Goal: Task Accomplishment & Management: Complete application form

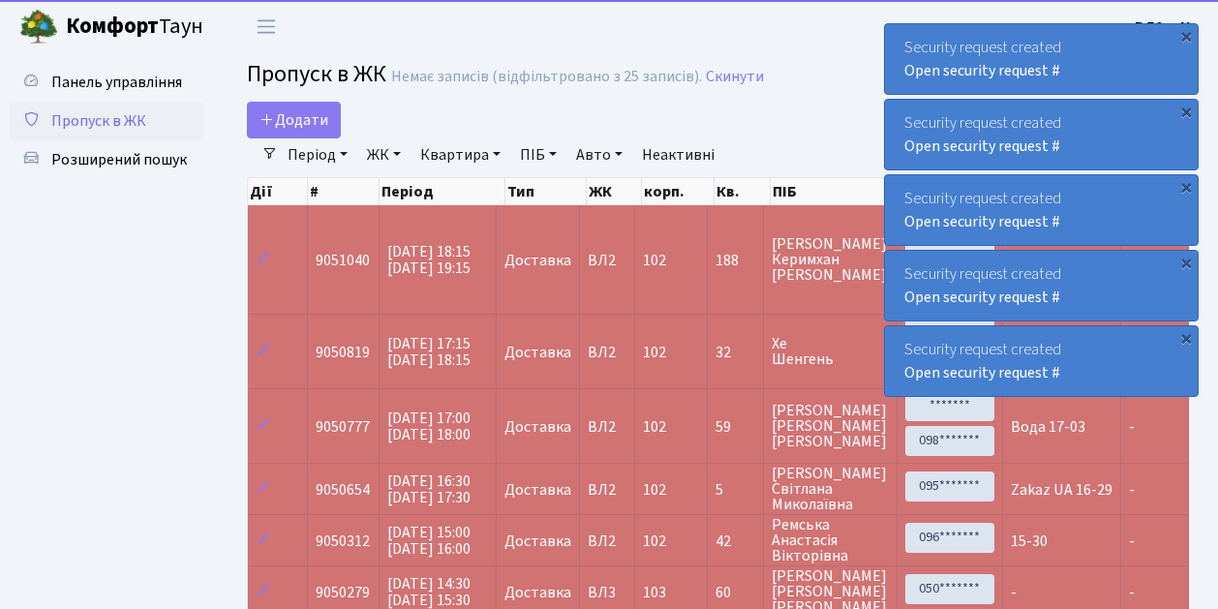
select select "25"
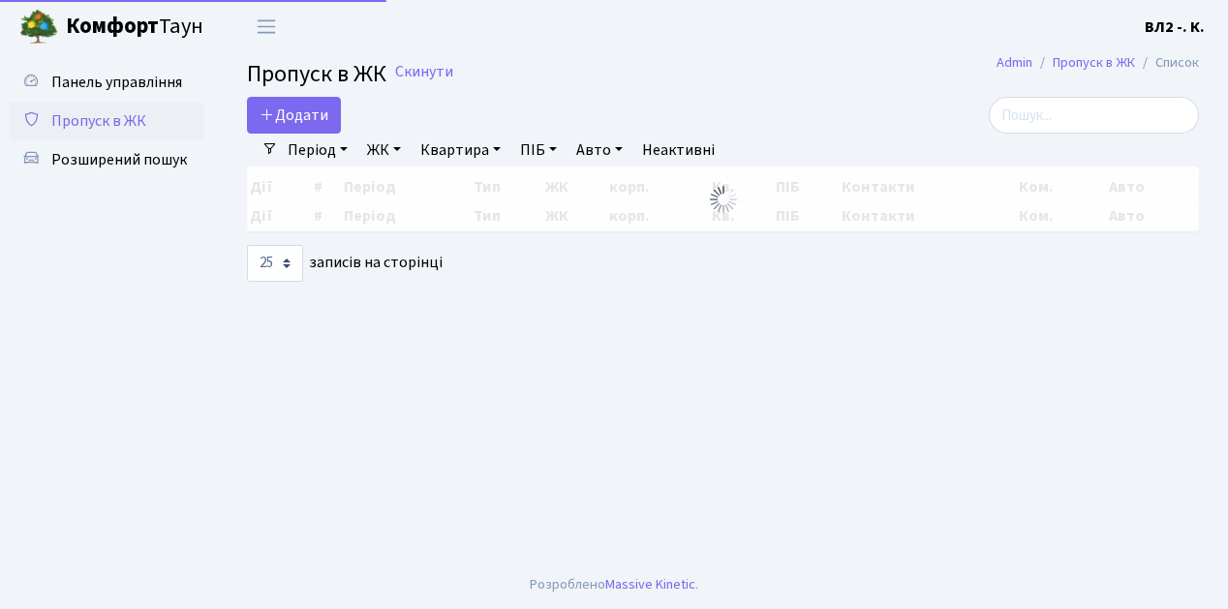
select select "25"
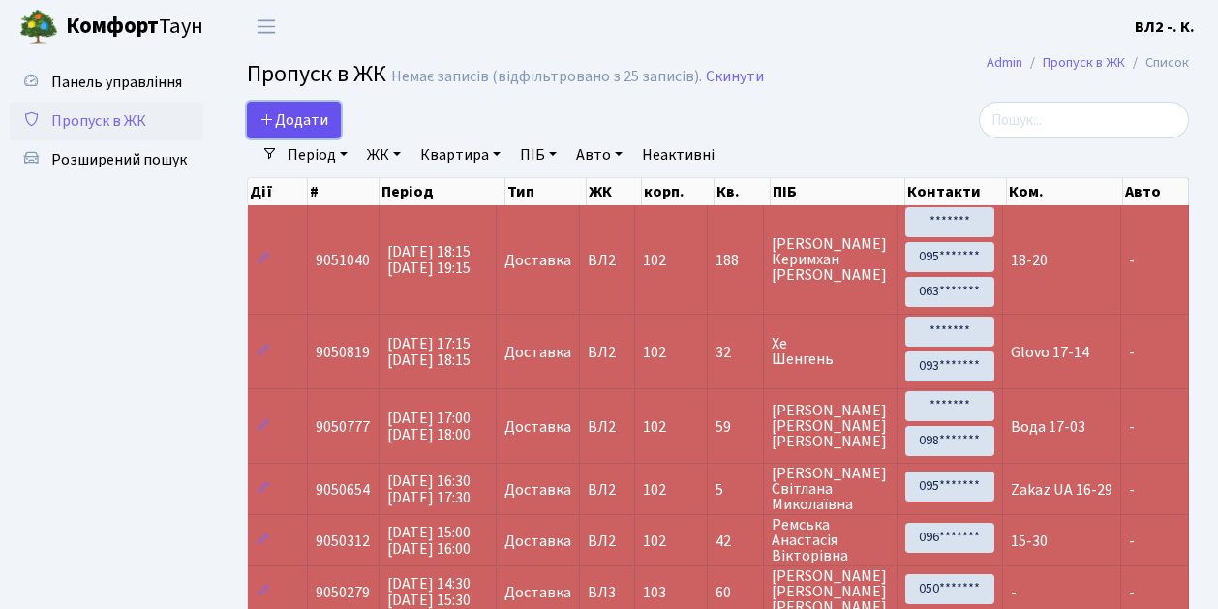
click at [322, 137] on link "Додати" at bounding box center [294, 120] width 94 height 37
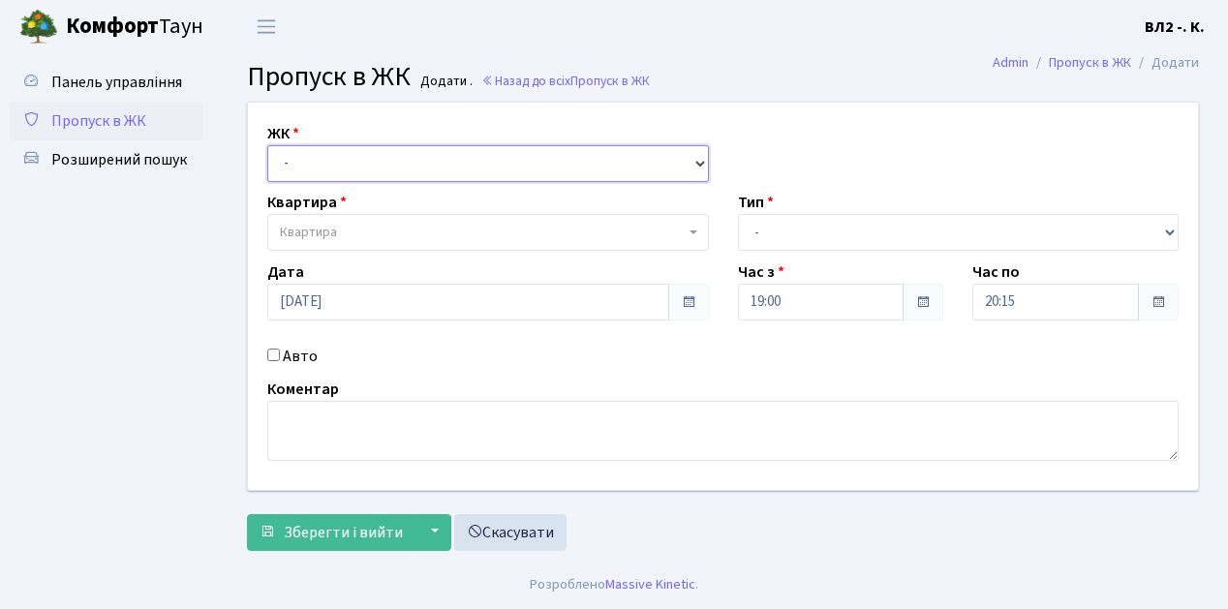
click at [698, 163] on select "- ВЛ1, Ужгородський пров., 4/1 ВЛ2, пр.Голосіївський, 76 ВЛ3, пр.Голосіївський,…" at bounding box center [488, 163] width 442 height 37
select select "317"
click at [267, 145] on select "- ВЛ1, Ужгородський пров., 4/1 ВЛ2, пр.Голосіївський, 76 ВЛ3, пр.Голосіївський,…" at bounding box center [488, 163] width 442 height 37
select select
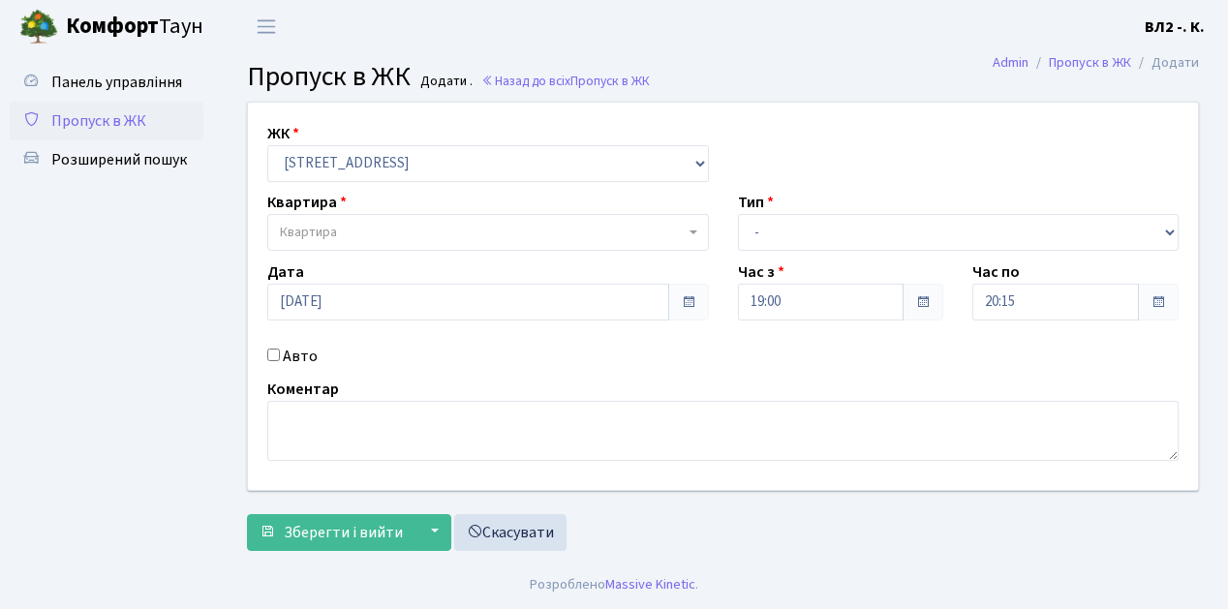
click at [689, 233] on b at bounding box center [693, 232] width 8 height 4
type input "32"
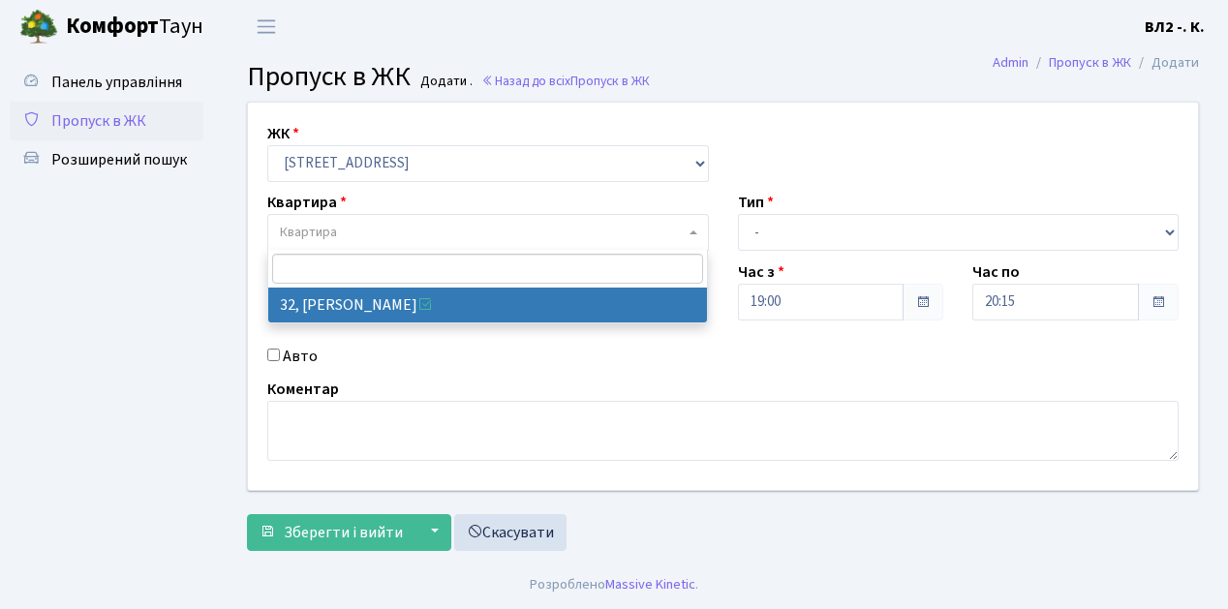
select select "38035"
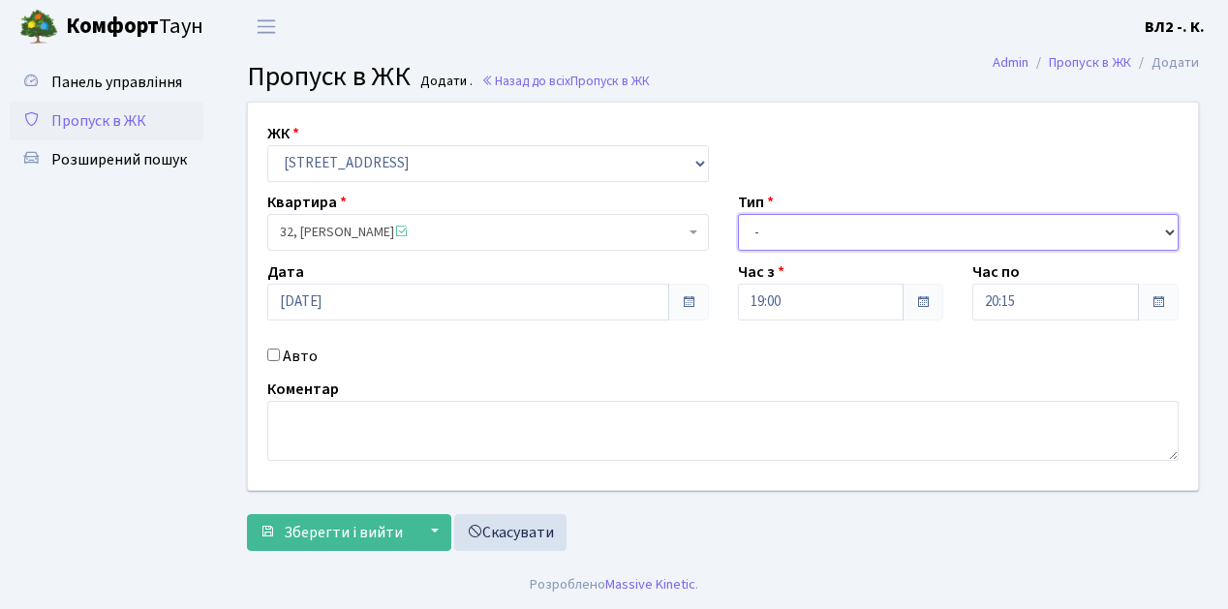
click at [1166, 229] on select "- Доставка Таксі Гості Сервіс" at bounding box center [959, 232] width 442 height 37
select select "1"
click at [738, 214] on select "- Доставка Таксі Гості Сервіс" at bounding box center [959, 232] width 442 height 37
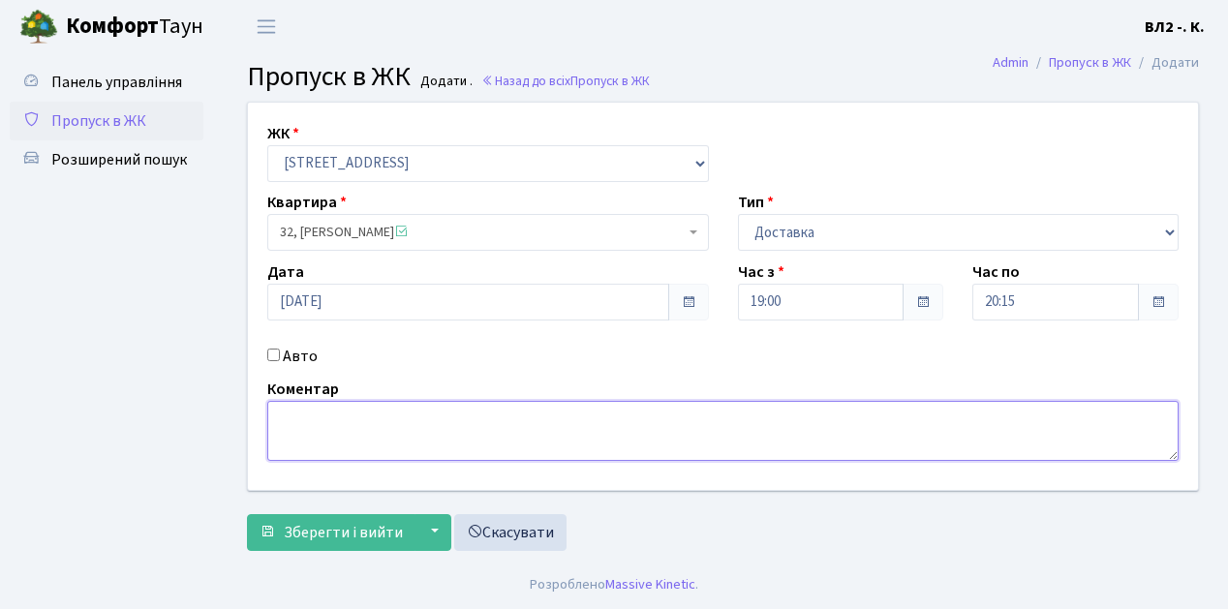
drag, startPoint x: 276, startPoint y: 412, endPoint x: 308, endPoint y: 423, distance: 34.0
click at [277, 412] on textarea at bounding box center [722, 431] width 911 height 60
type textarea "Glovo 19-08"
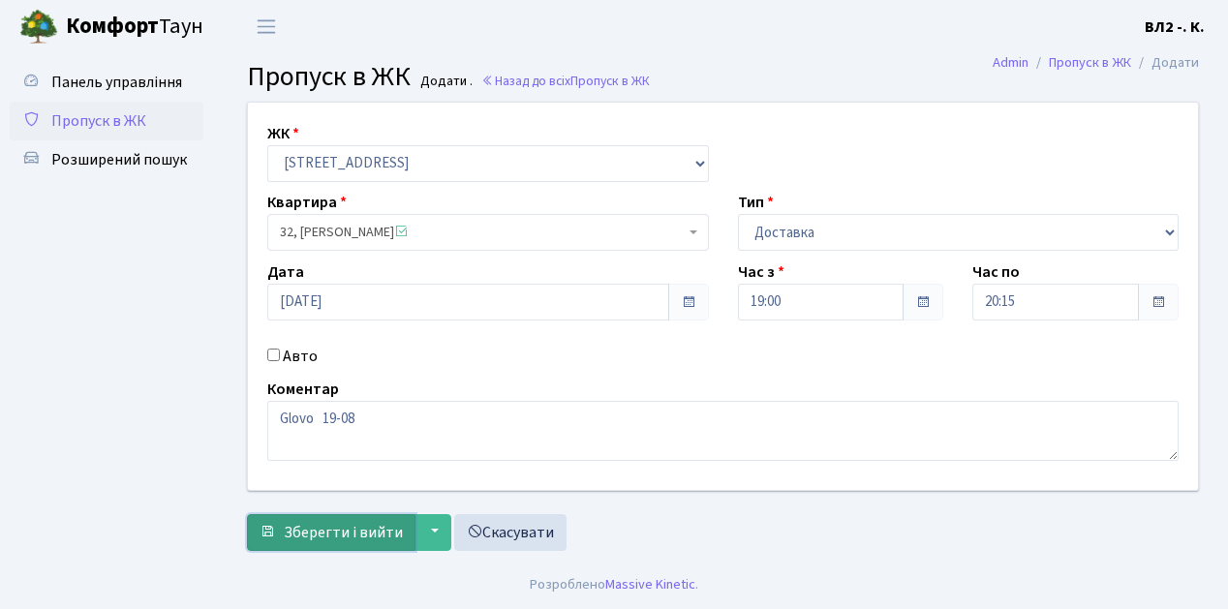
click at [291, 539] on span "Зберегти і вийти" at bounding box center [343, 532] width 119 height 21
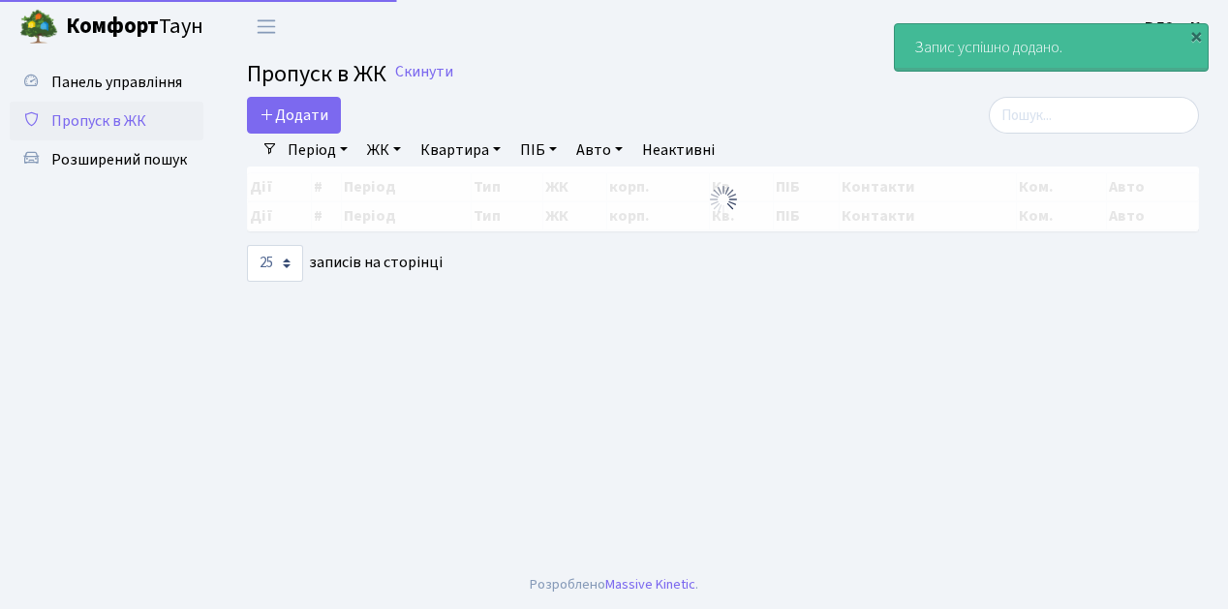
select select "25"
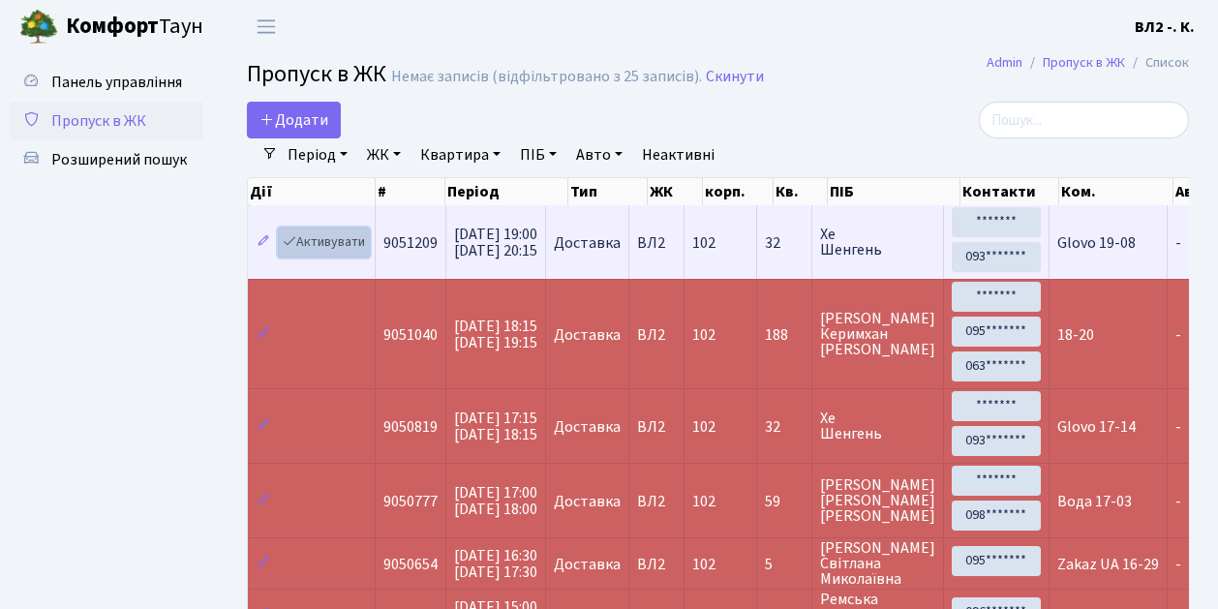
click at [367, 253] on link "Активувати" at bounding box center [324, 243] width 92 height 30
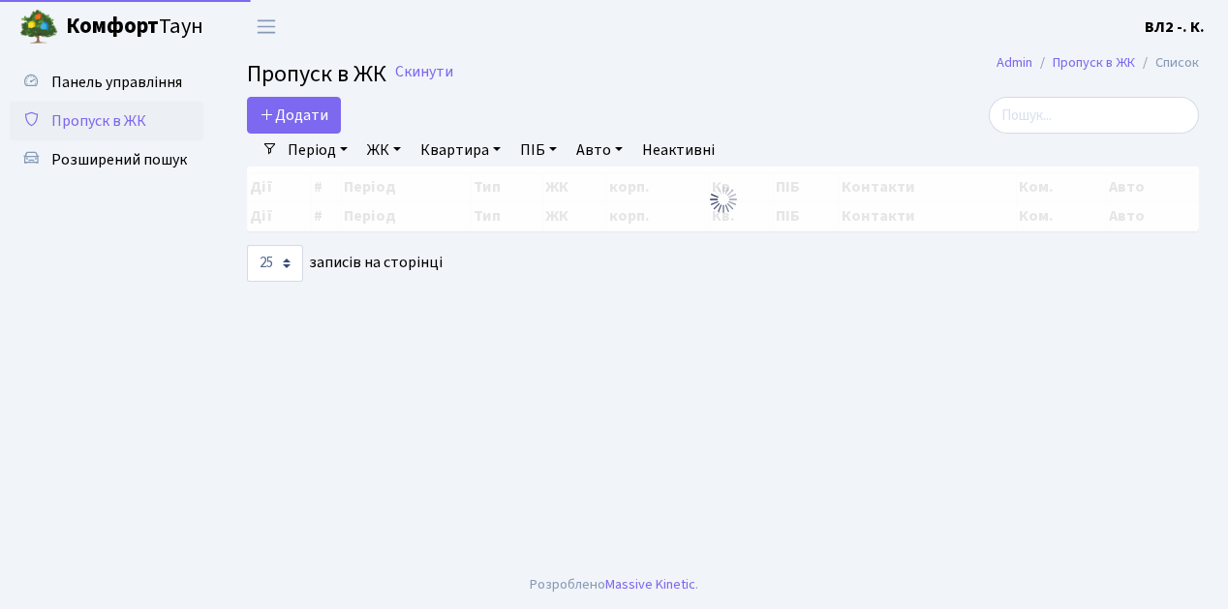
select select "25"
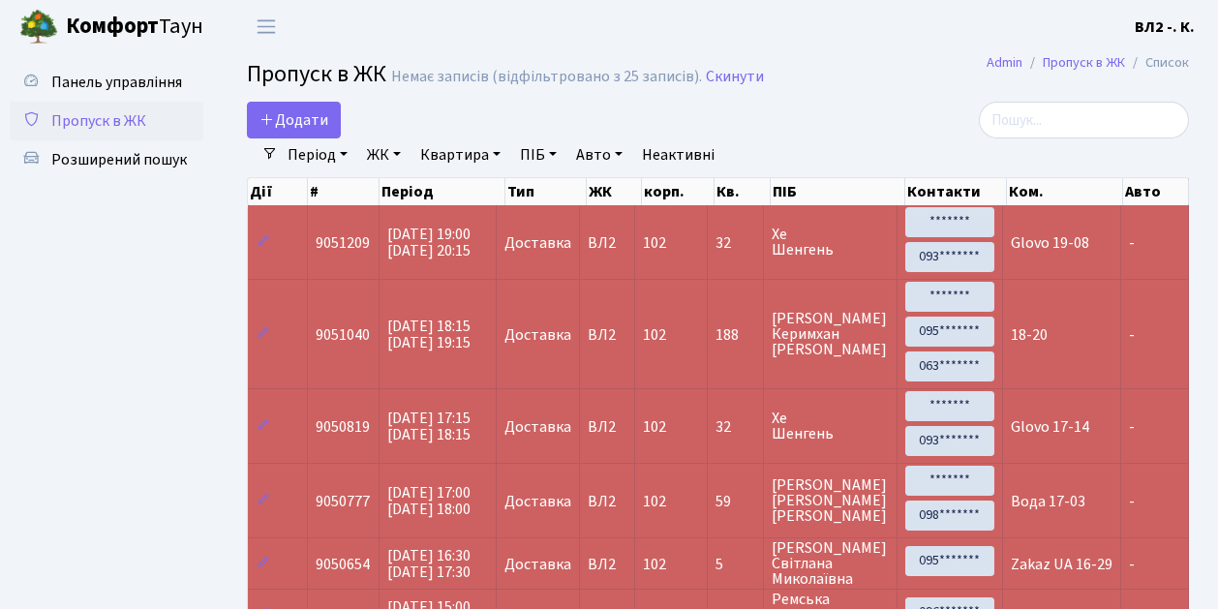
click at [346, 153] on link "Період" at bounding box center [318, 154] width 76 height 33
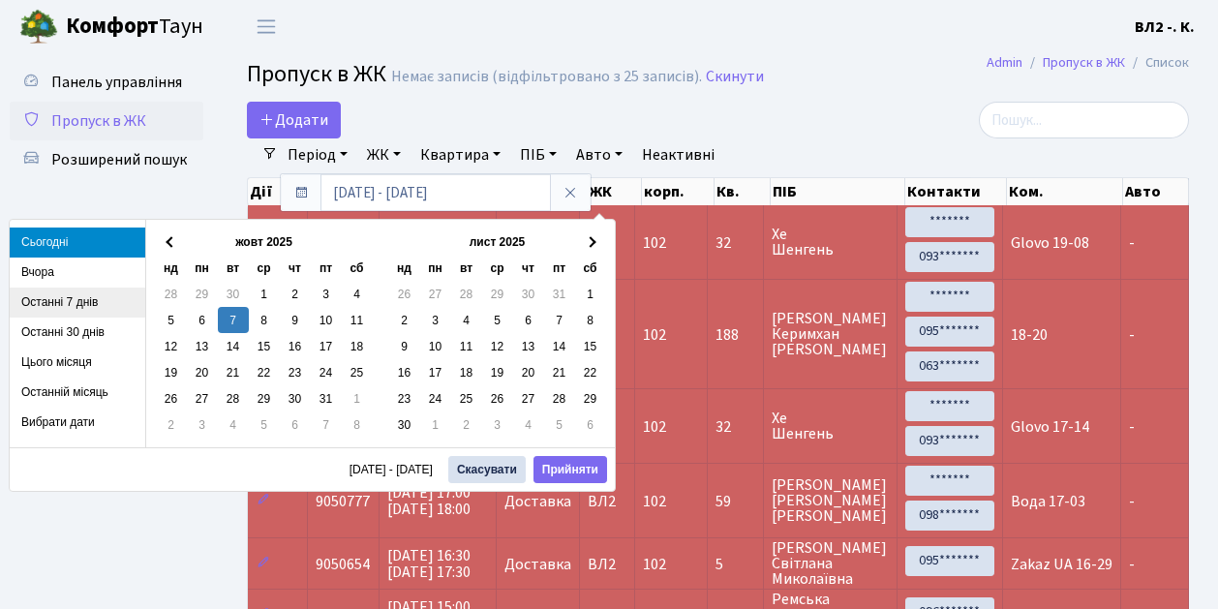
click at [50, 301] on li "Останні 7 днів" at bounding box center [78, 303] width 136 height 30
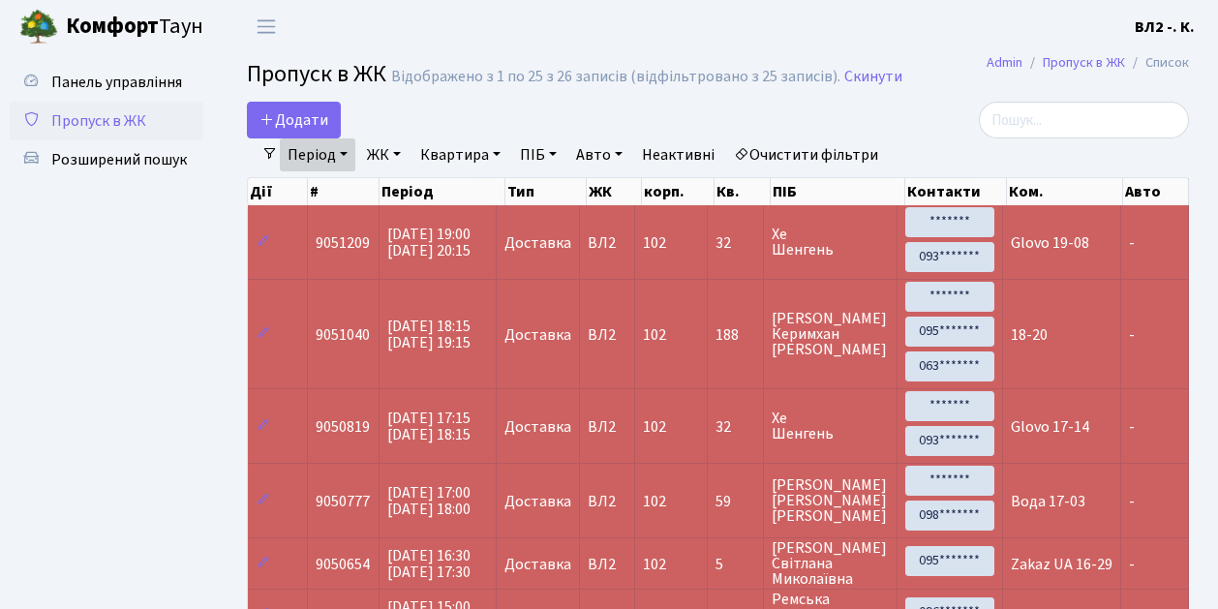
click at [345, 153] on link "Період" at bounding box center [318, 154] width 76 height 33
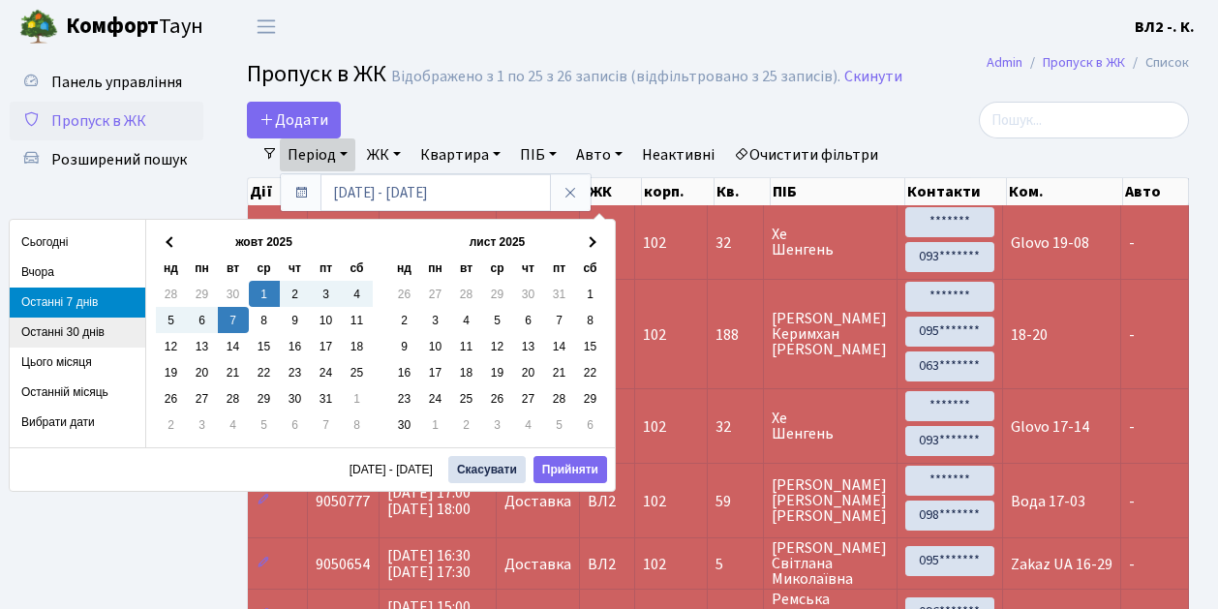
click at [56, 329] on li "Останні 30 днів" at bounding box center [78, 333] width 136 height 30
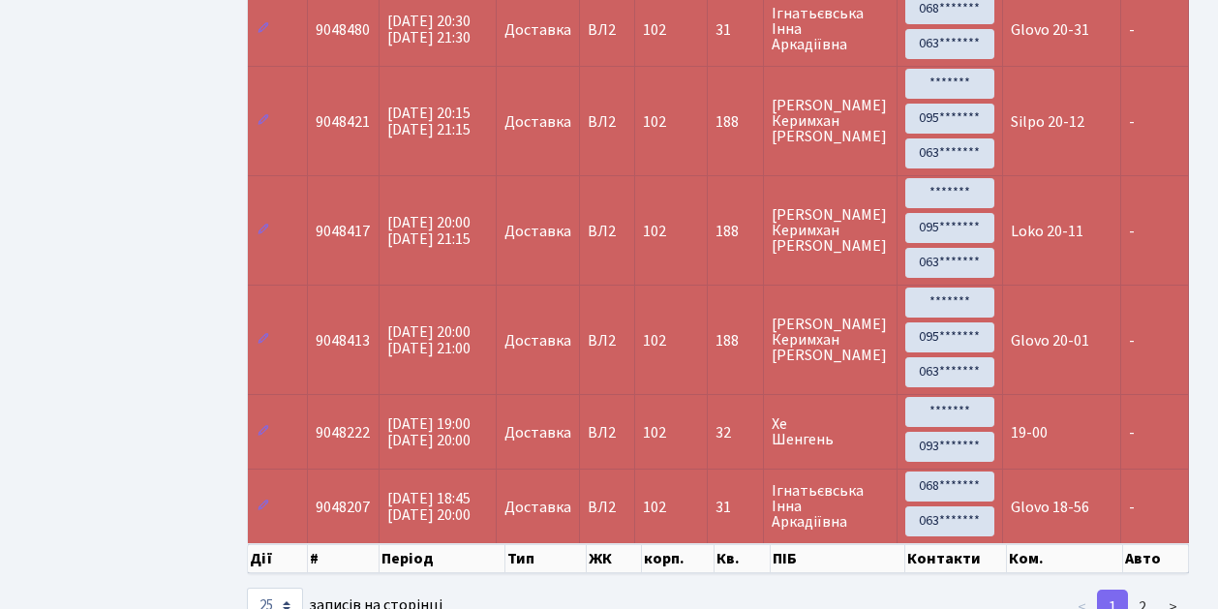
scroll to position [1536, 0]
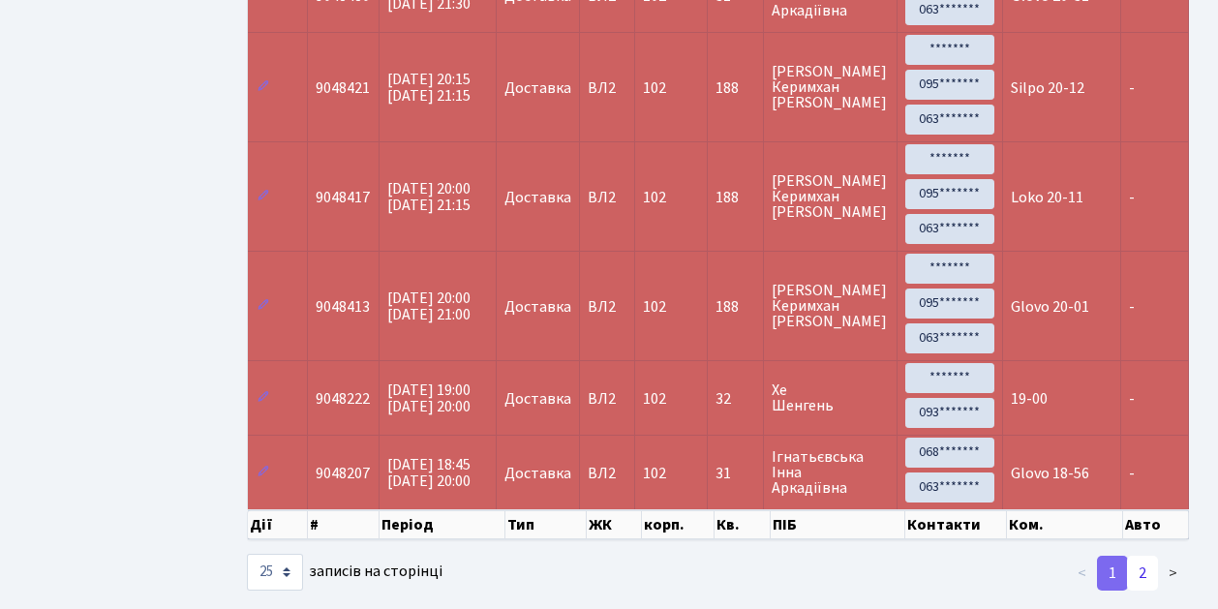
click at [1145, 556] on link "2" at bounding box center [1142, 573] width 31 height 35
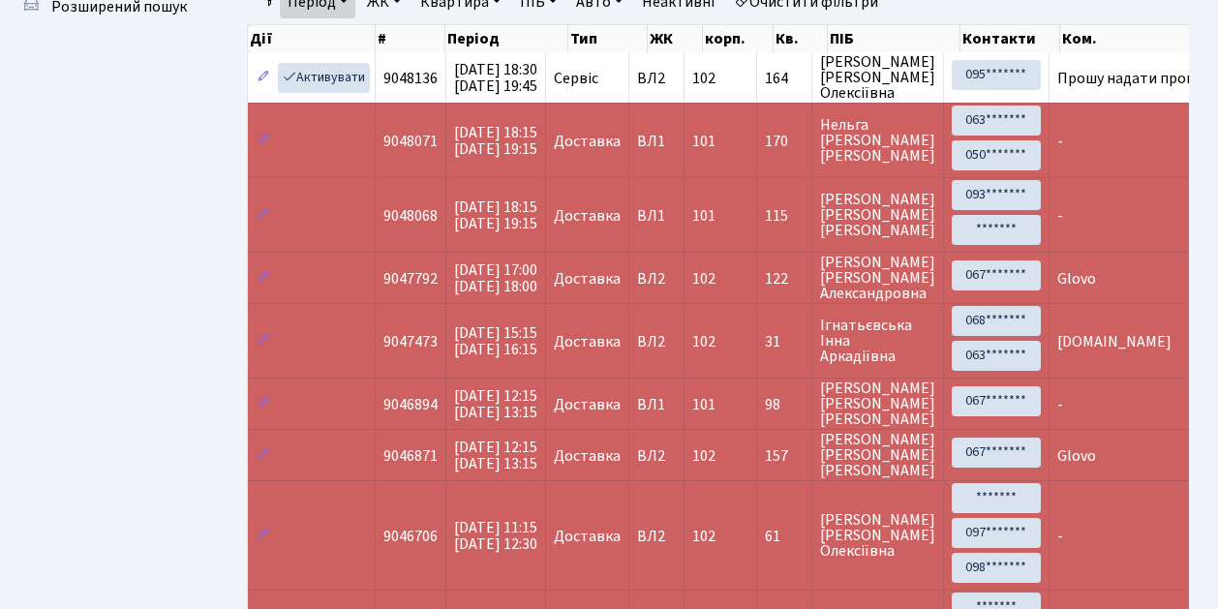
scroll to position [118, 0]
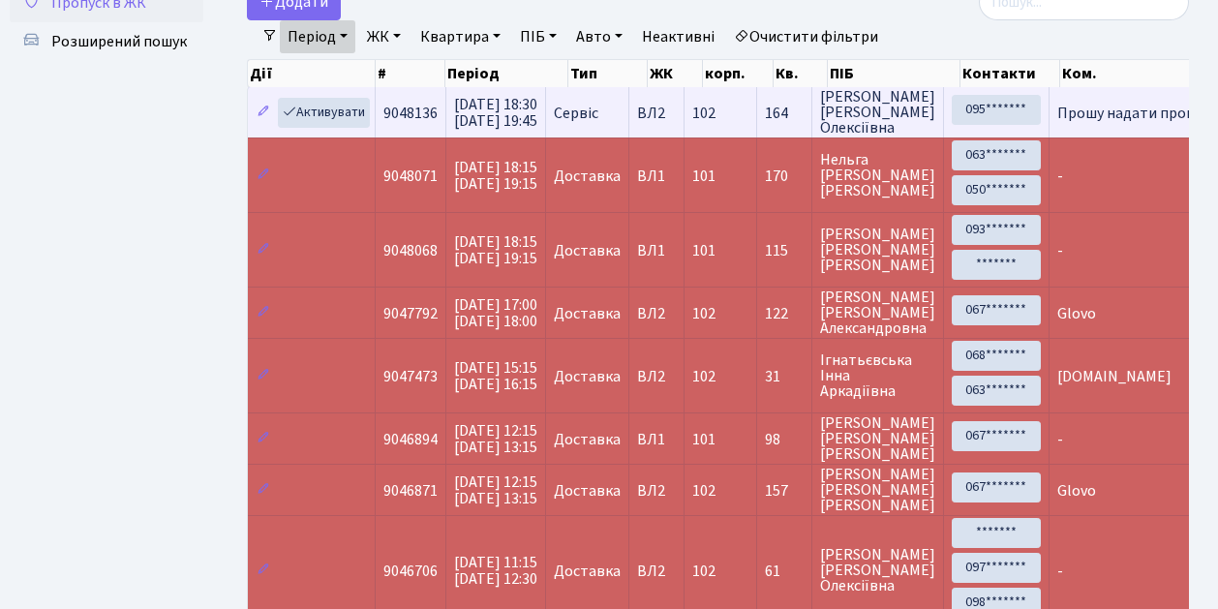
click at [751, 125] on td "102" at bounding box center [721, 112] width 73 height 50
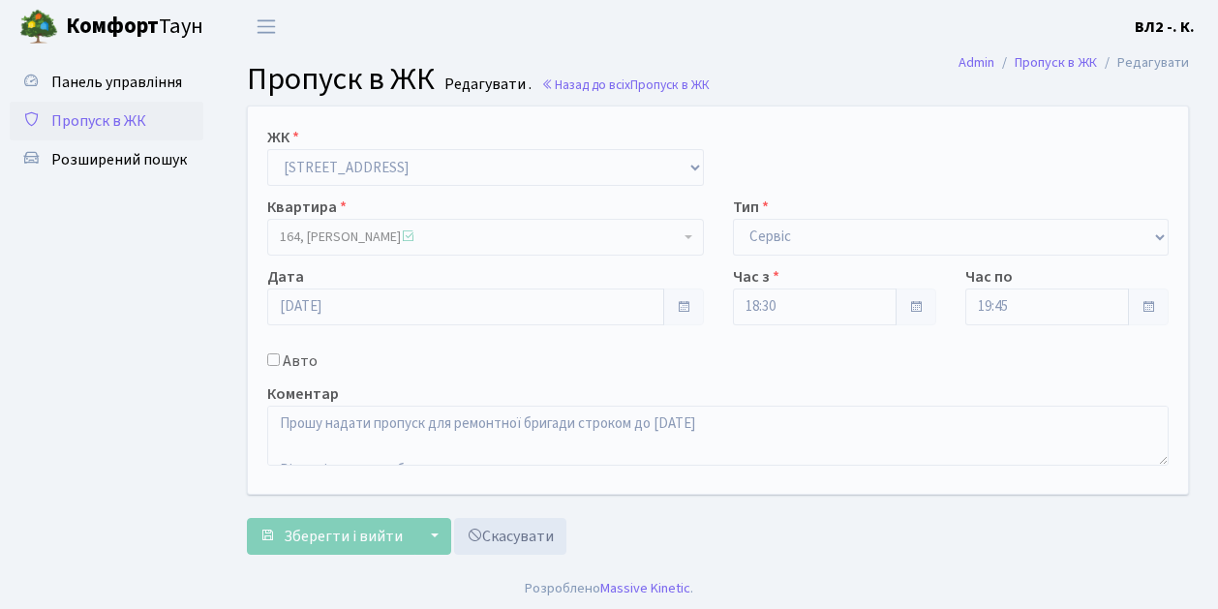
click at [794, 527] on div "Зберегти і вийти ▼ Зберегти та продовжити редагування Зберегти та створити Скас…" at bounding box center [718, 536] width 942 height 37
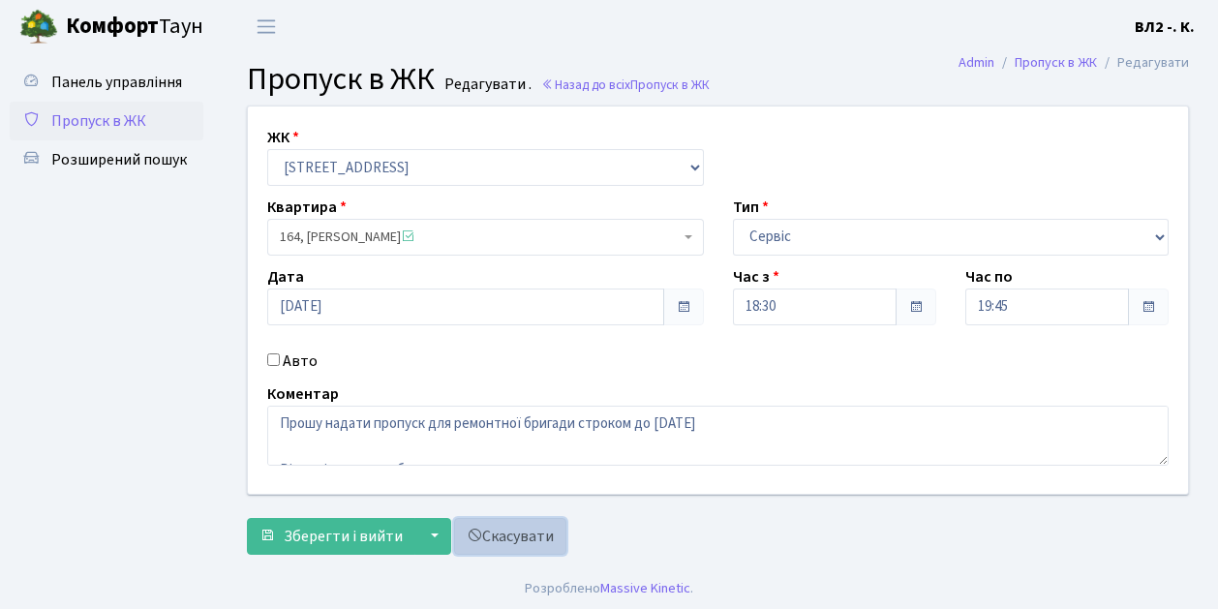
click at [536, 539] on link "Скасувати" at bounding box center [510, 536] width 112 height 37
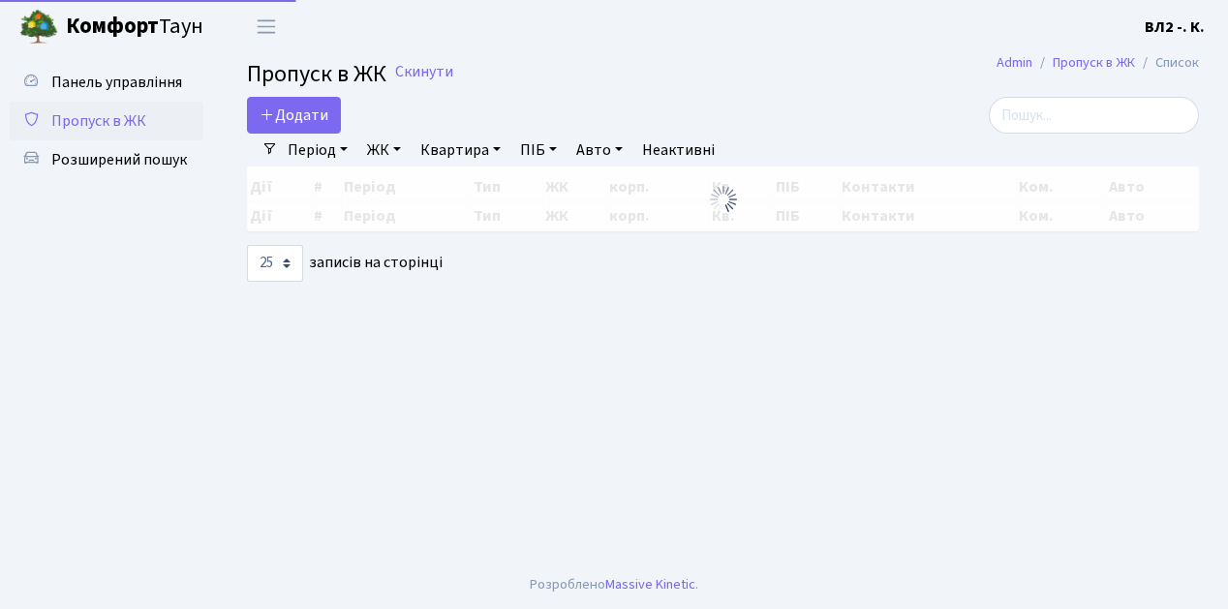
select select "25"
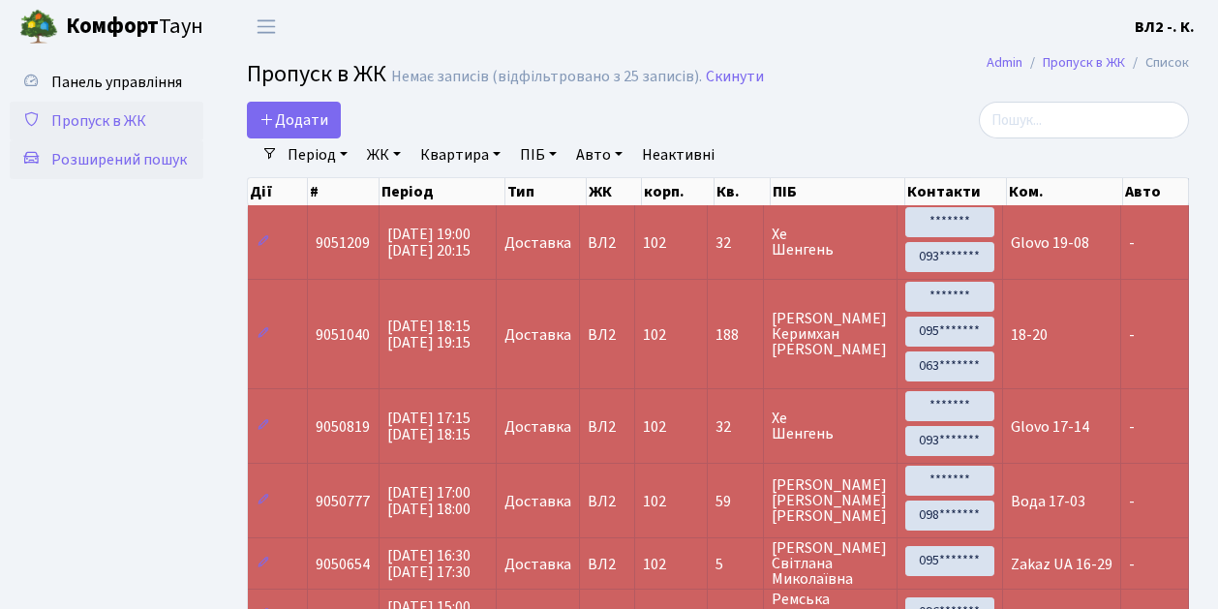
click at [99, 155] on span "Розширений пошук" at bounding box center [119, 159] width 136 height 21
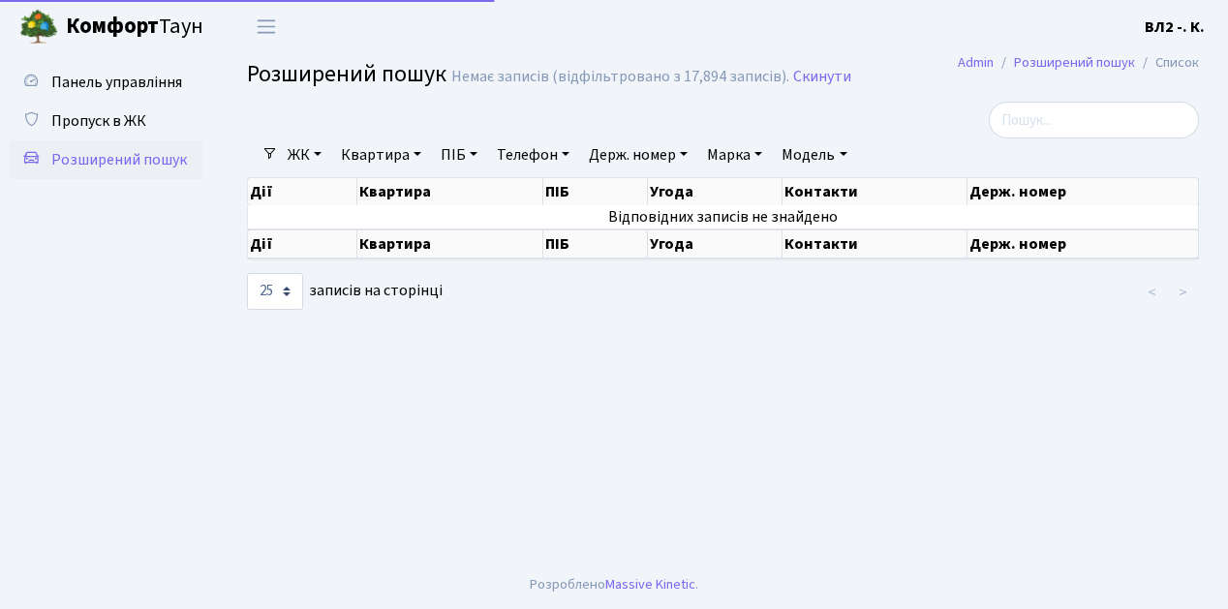
select select "25"
click at [127, 122] on span "Пропуск в ЖК" at bounding box center [98, 120] width 95 height 21
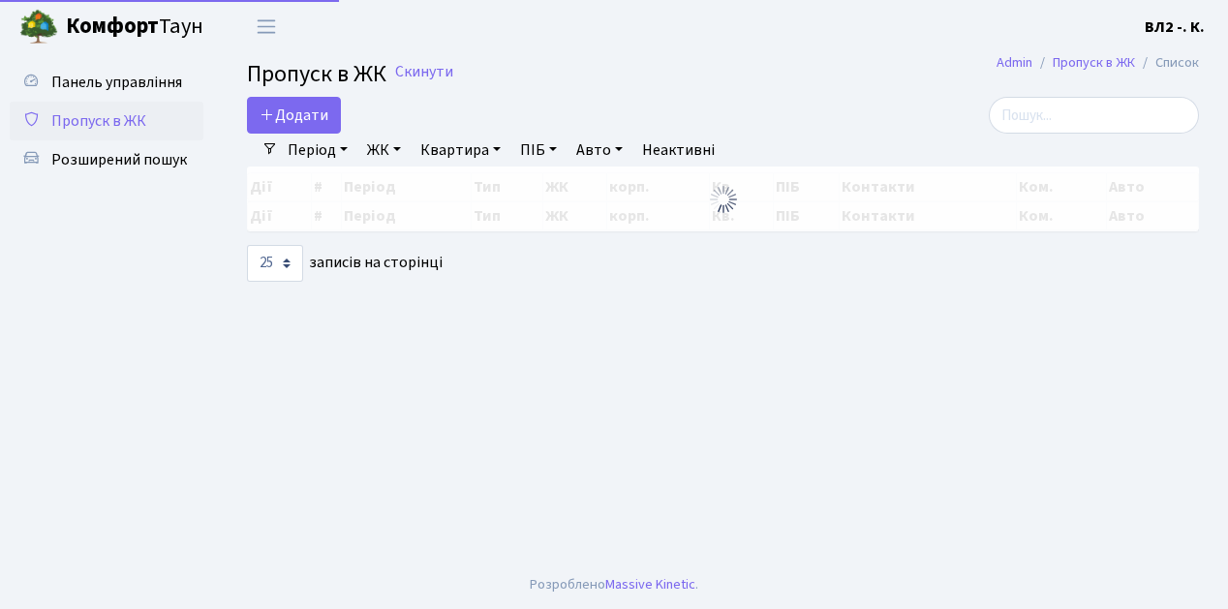
select select "25"
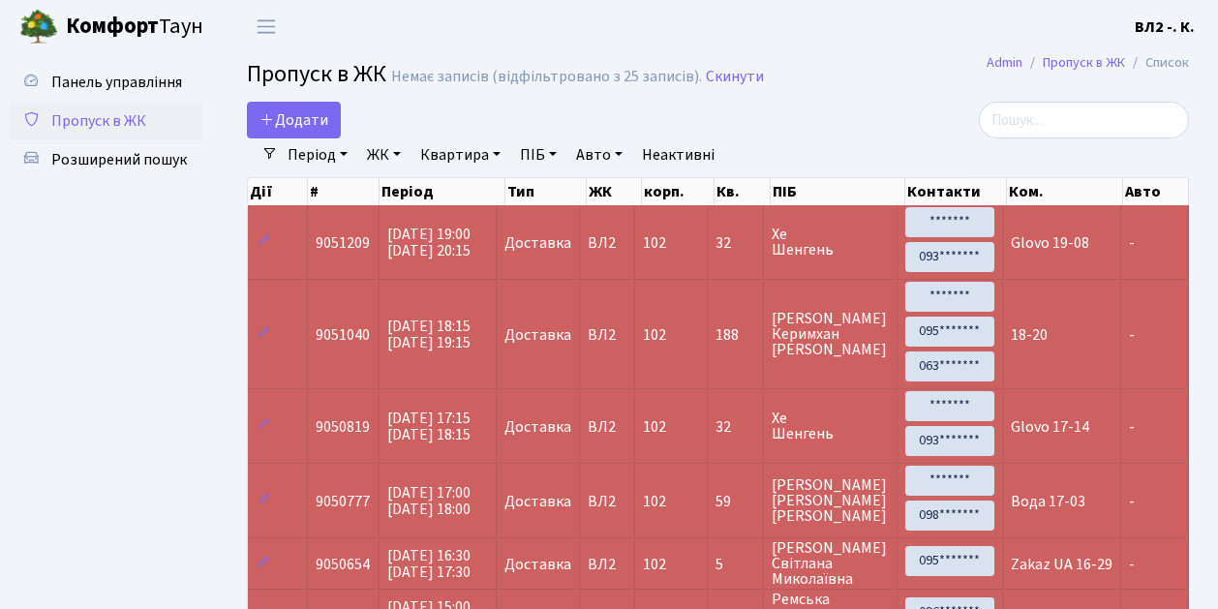
click at [343, 153] on link "Період" at bounding box center [318, 154] width 76 height 33
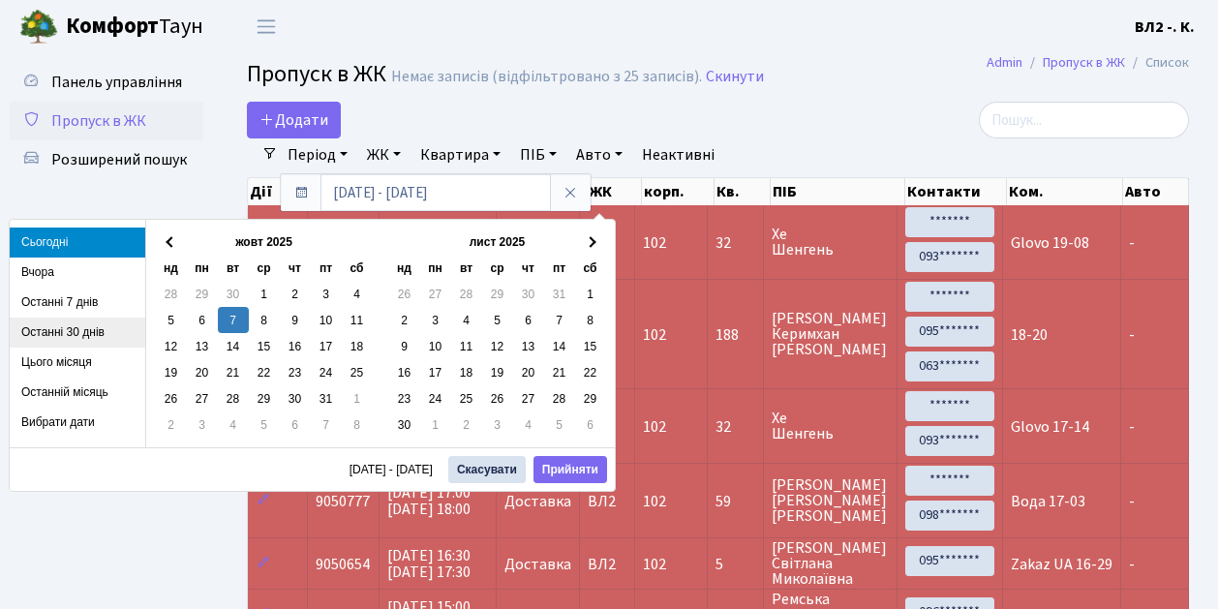
click at [60, 331] on li "Останні 30 днів" at bounding box center [78, 333] width 136 height 30
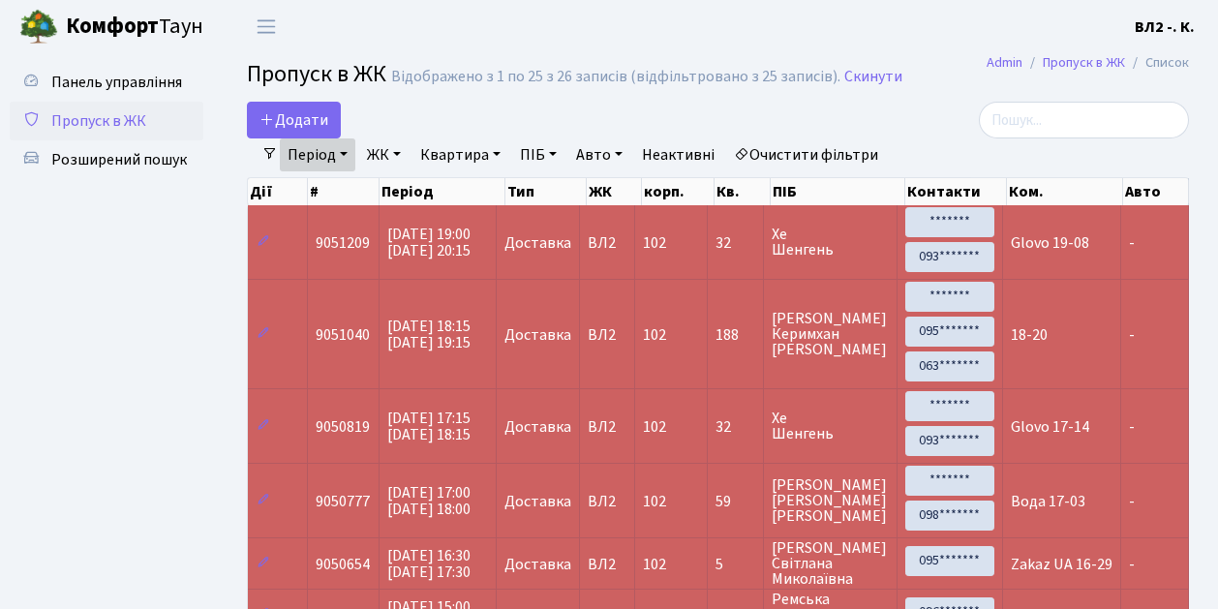
click at [401, 153] on link "ЖК" at bounding box center [383, 154] width 49 height 33
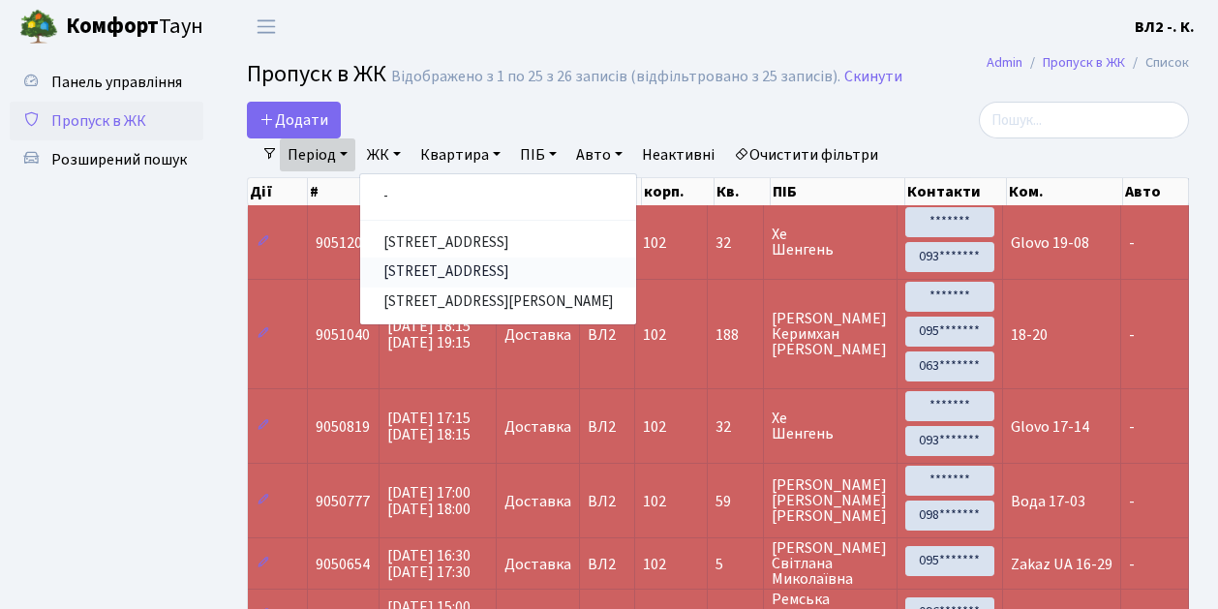
click at [524, 273] on link "[STREET_ADDRESS]" at bounding box center [498, 273] width 276 height 30
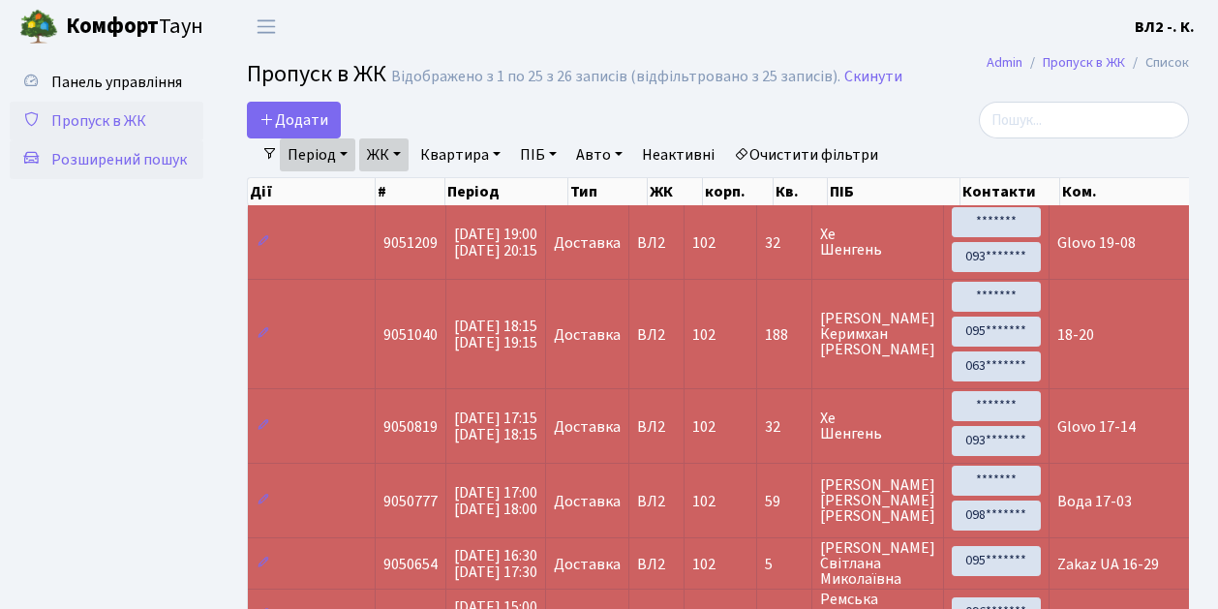
click at [81, 157] on span "Розширений пошук" at bounding box center [119, 159] width 136 height 21
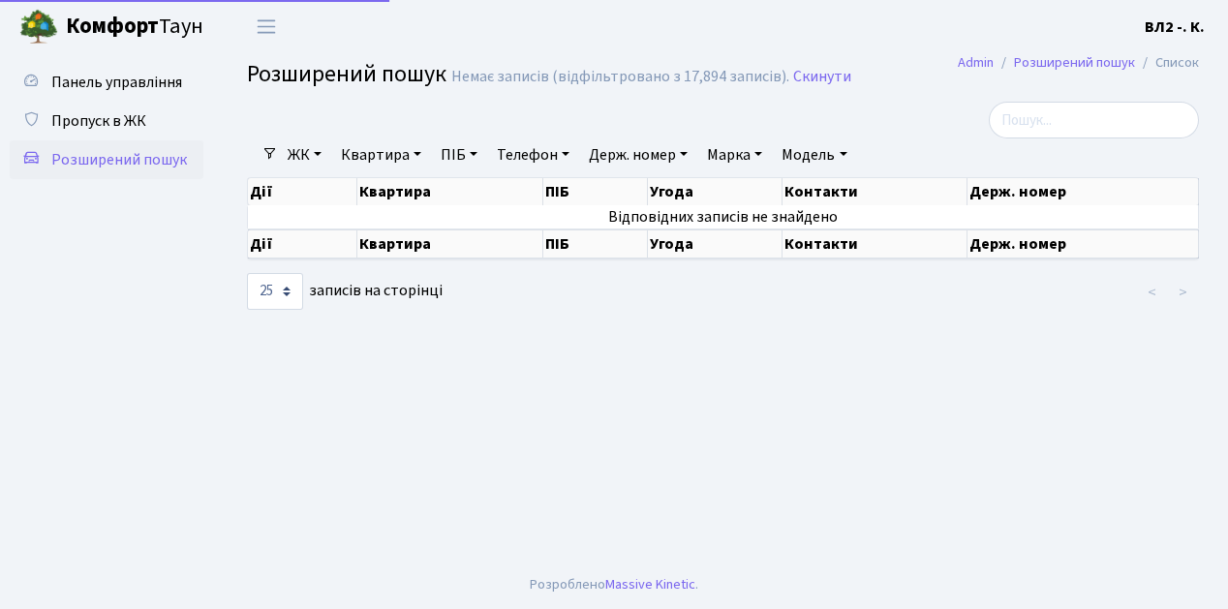
select select "25"
click at [420, 152] on link "Квартира" at bounding box center [381, 154] width 96 height 33
type input "164"
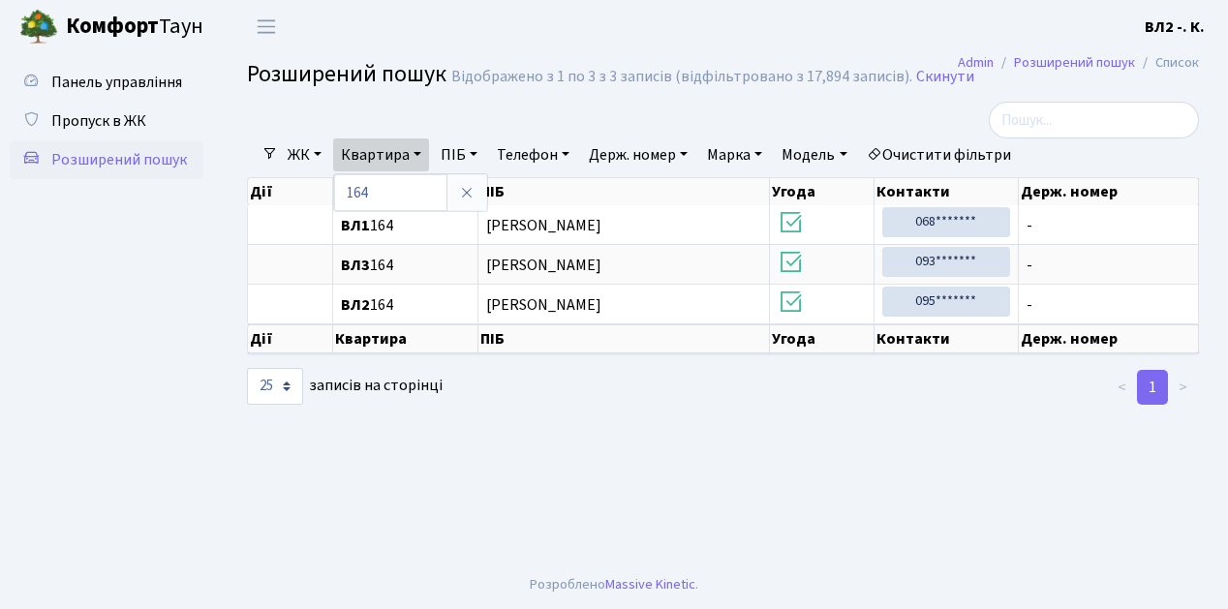
click at [164, 298] on ul "Панель управління Пропуск в ЖК Розширений пошук" at bounding box center [107, 307] width 194 height 488
click at [86, 120] on span "Пропуск в ЖК" at bounding box center [98, 120] width 95 height 21
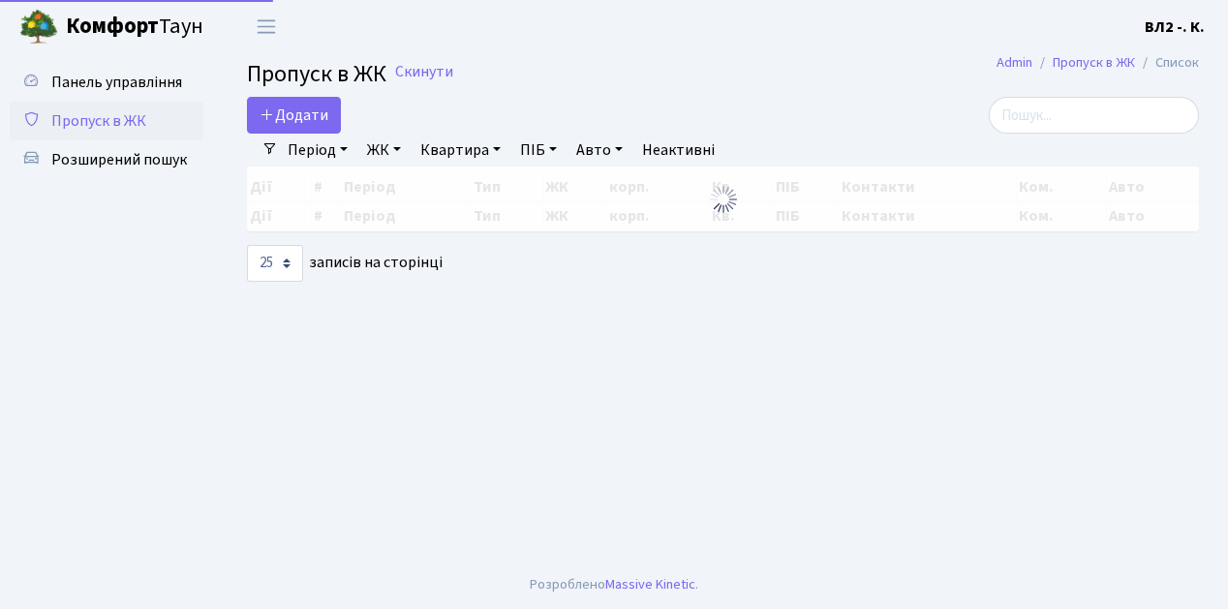
select select "25"
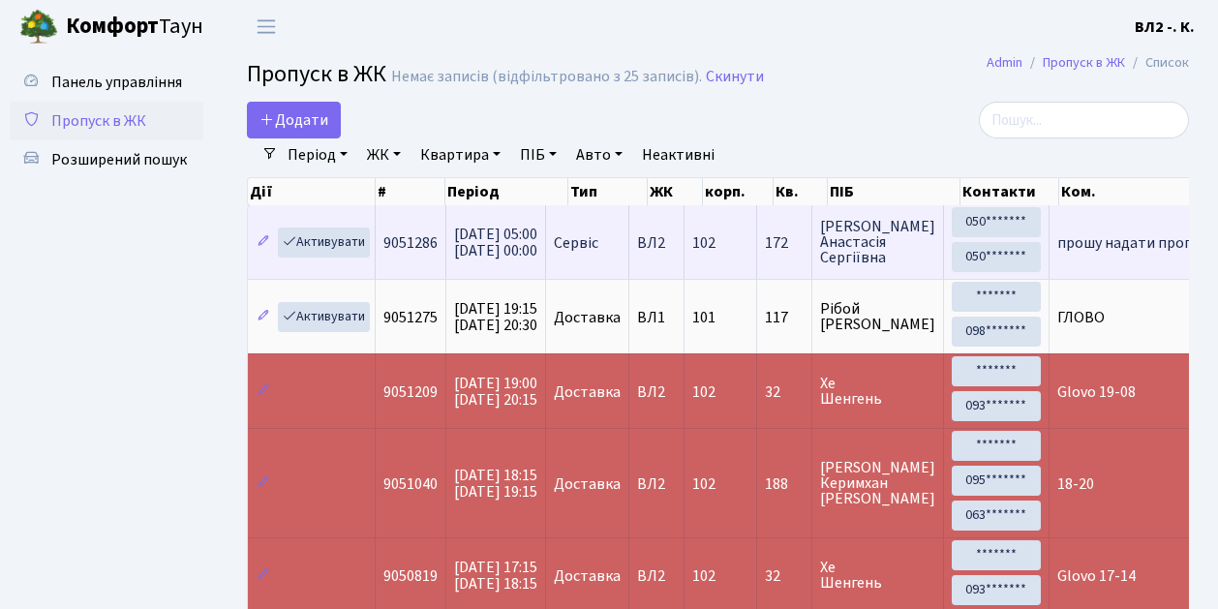
click at [734, 268] on td "102" at bounding box center [721, 242] width 73 height 74
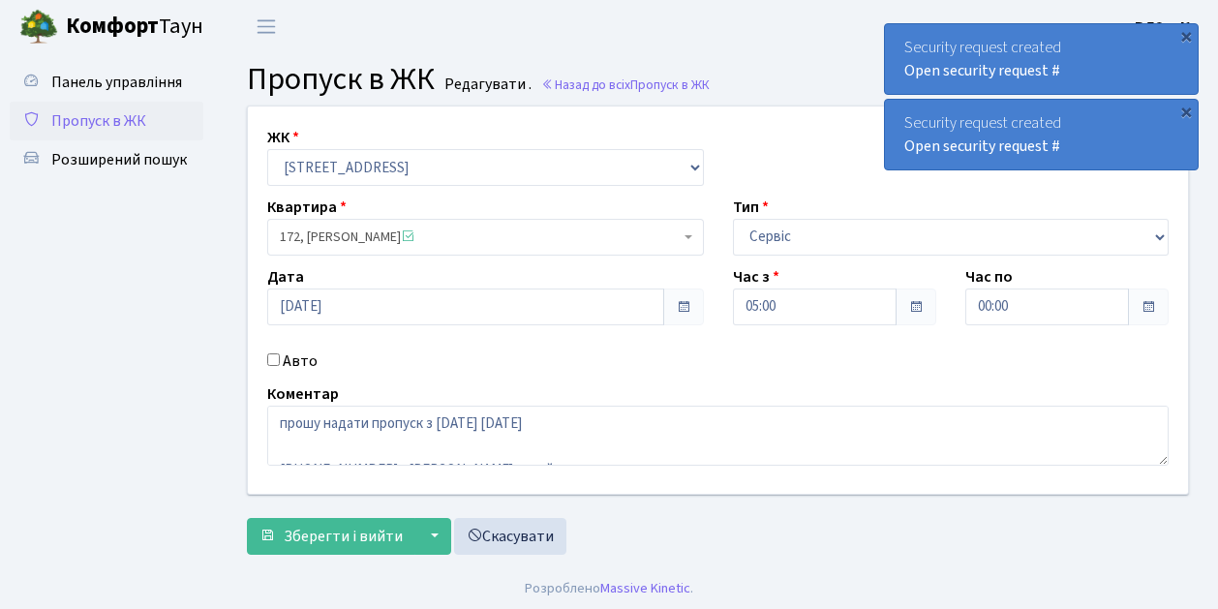
click at [90, 123] on span "Пропуск в ЖК" at bounding box center [98, 120] width 95 height 21
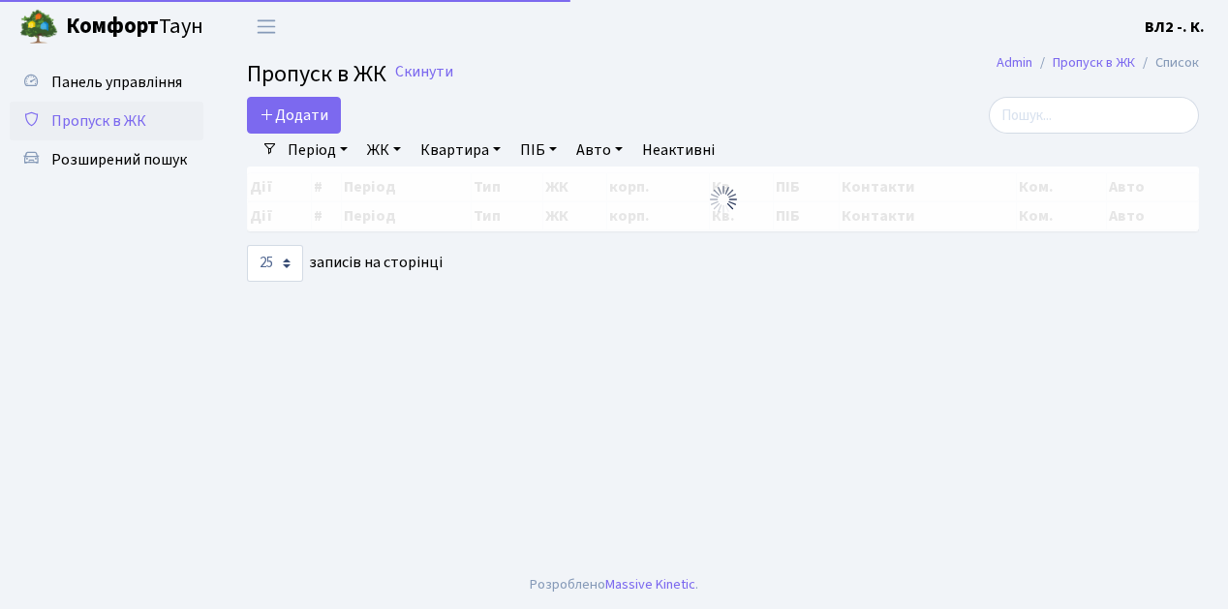
select select "25"
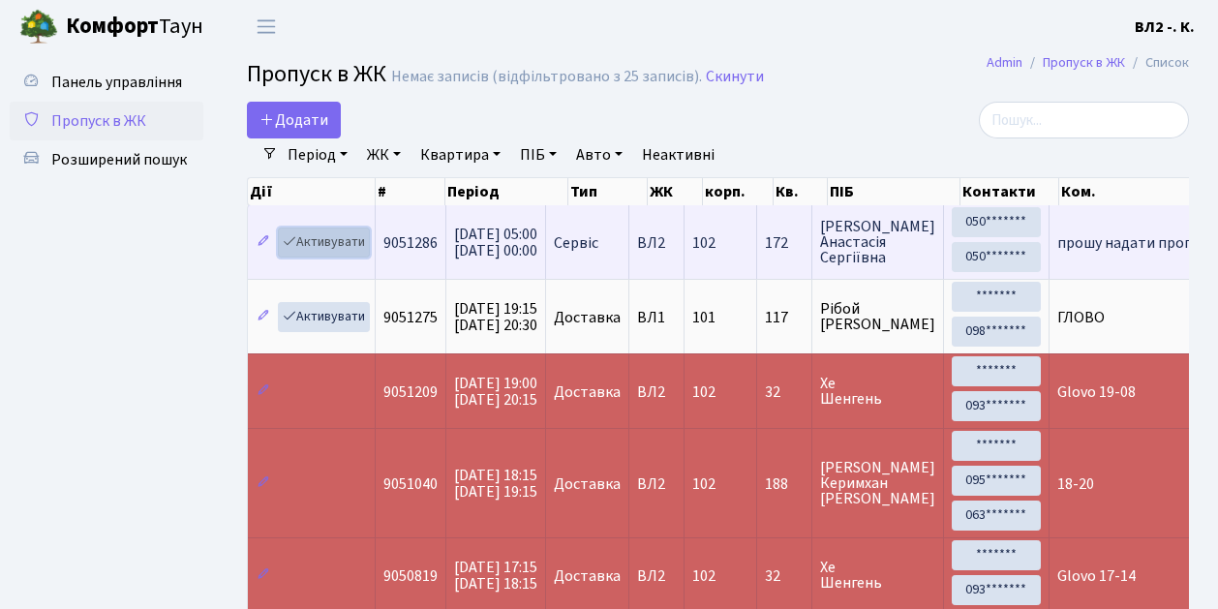
drag, startPoint x: 360, startPoint y: 254, endPoint x: 511, endPoint y: 281, distance: 153.5
click at [360, 254] on link "Активувати" at bounding box center [324, 243] width 92 height 30
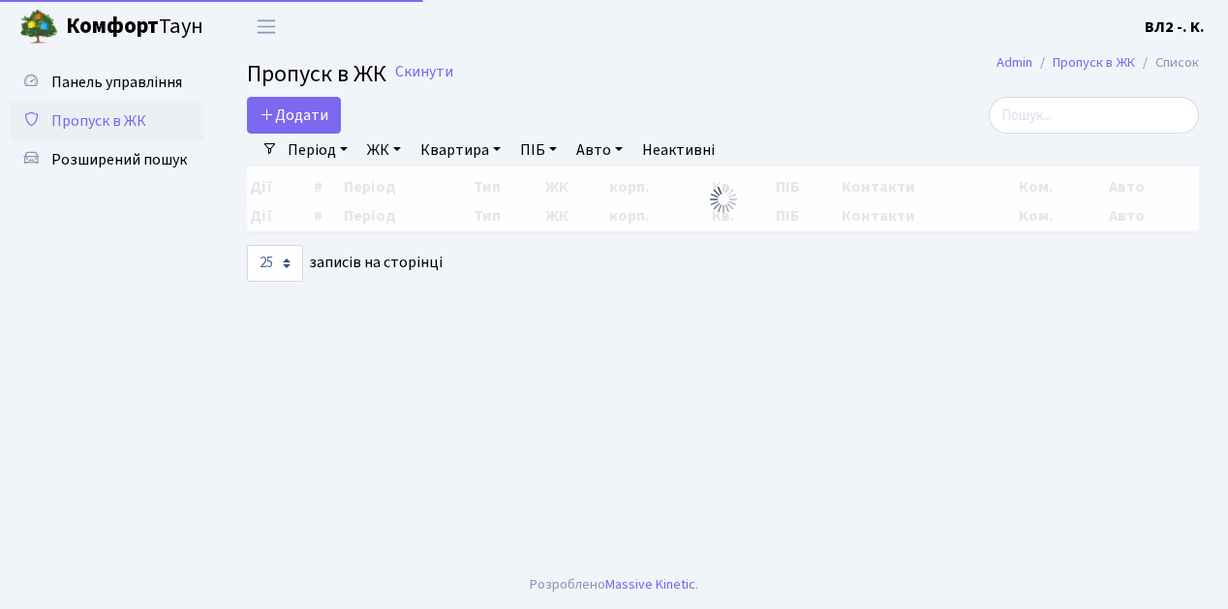
select select "25"
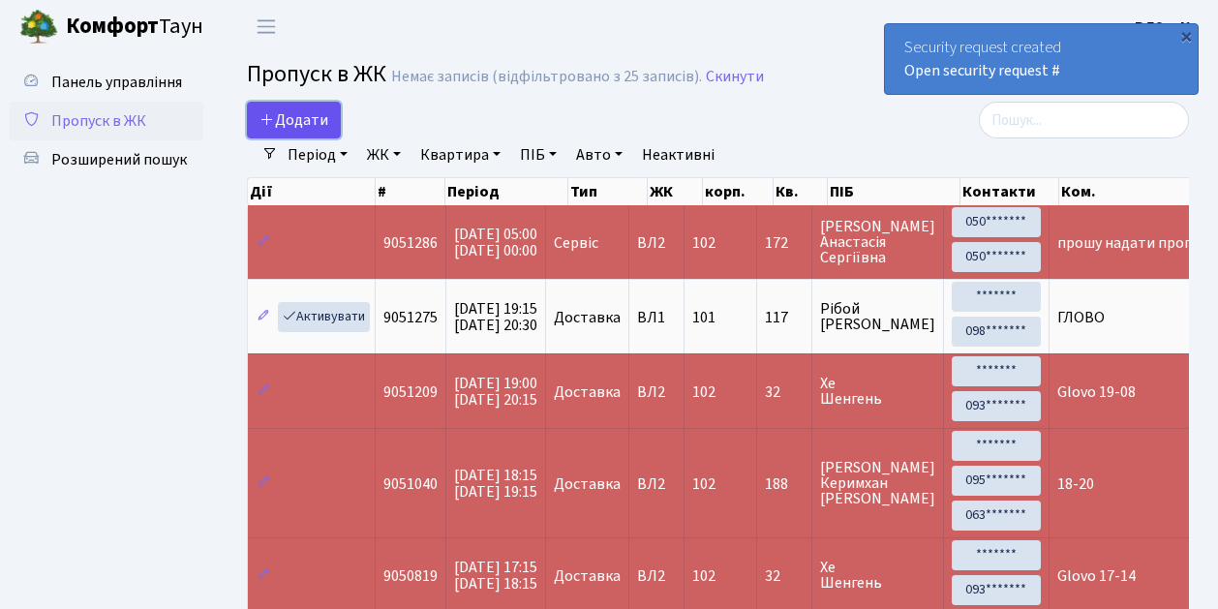
click at [329, 130] on link "Додати" at bounding box center [294, 120] width 94 height 37
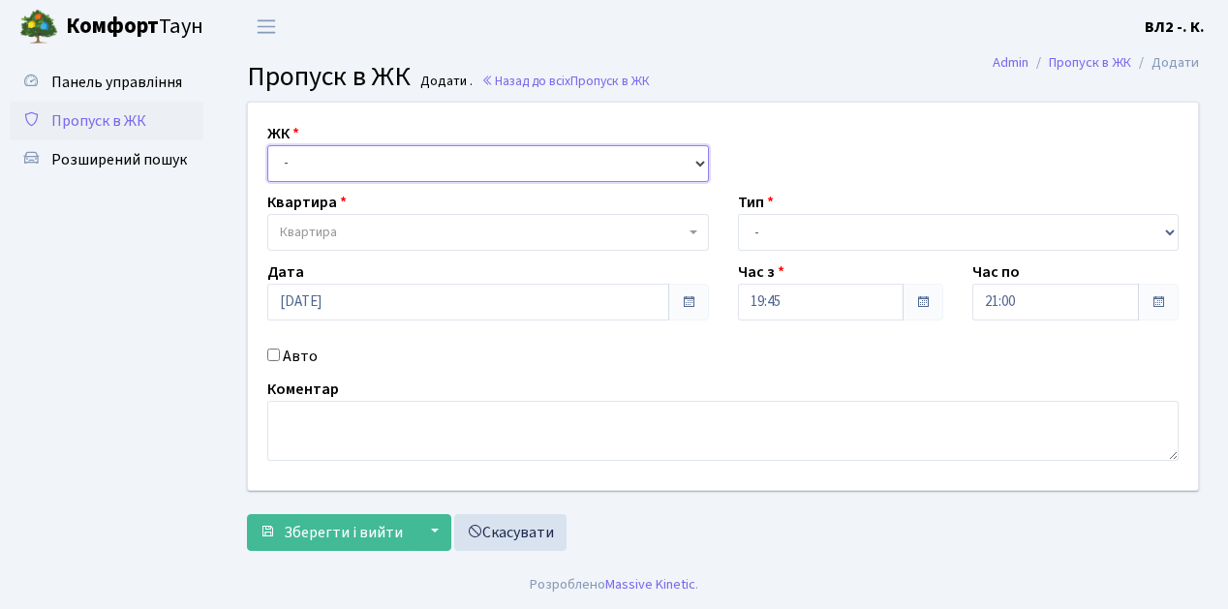
click at [700, 159] on select "- ВЛ1, Ужгородський пров., 4/1 ВЛ2, пр.Голосіївський, 76 ВЛ3, пр.Голосіївський,…" at bounding box center [488, 163] width 442 height 37
select select "317"
click at [267, 145] on select "- ВЛ1, Ужгородський пров., 4/1 ВЛ2, пр.Голосіївський, 76 ВЛ3, пр.Голосіївський,…" at bounding box center [488, 163] width 442 height 37
select select
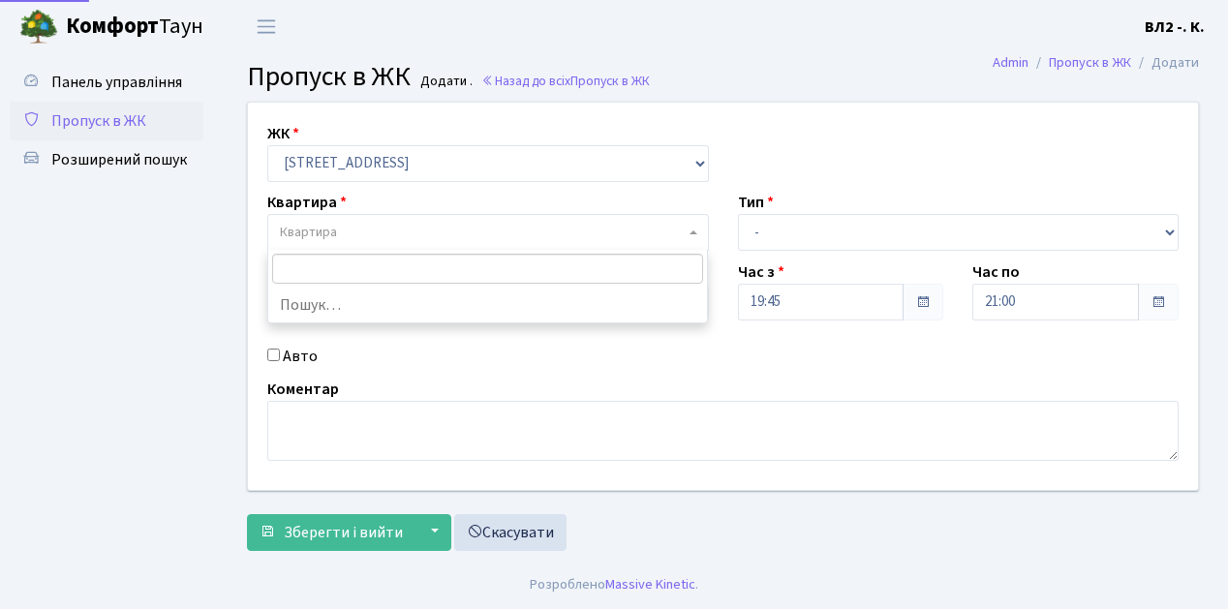
click at [689, 229] on span "Квартира" at bounding box center [488, 232] width 442 height 37
type input "31"
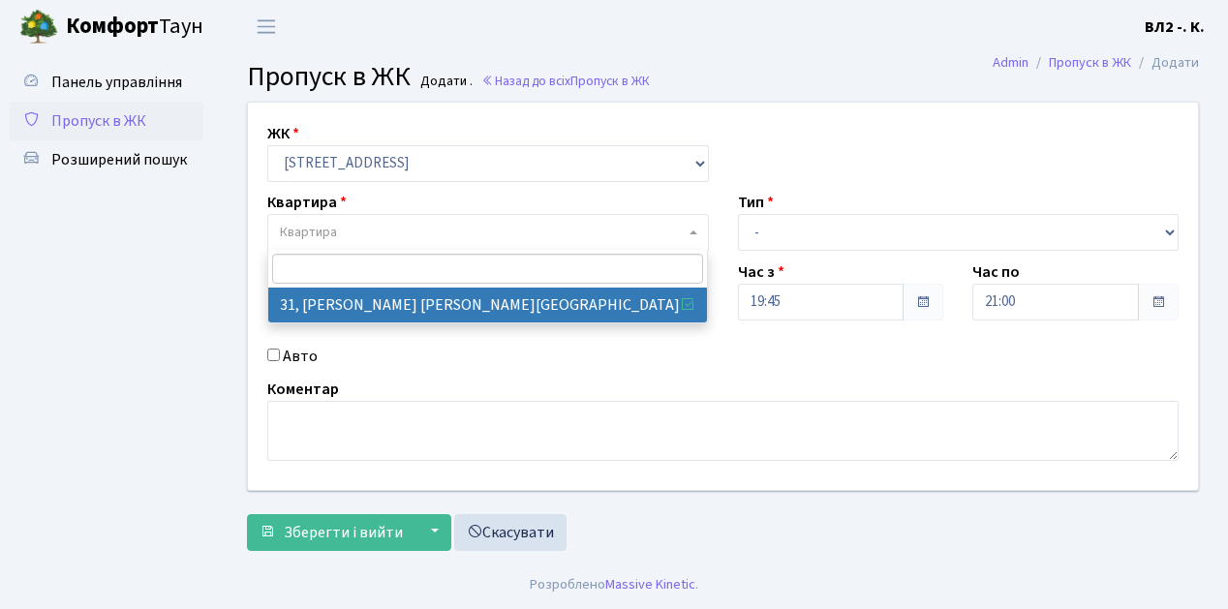
select select "38032"
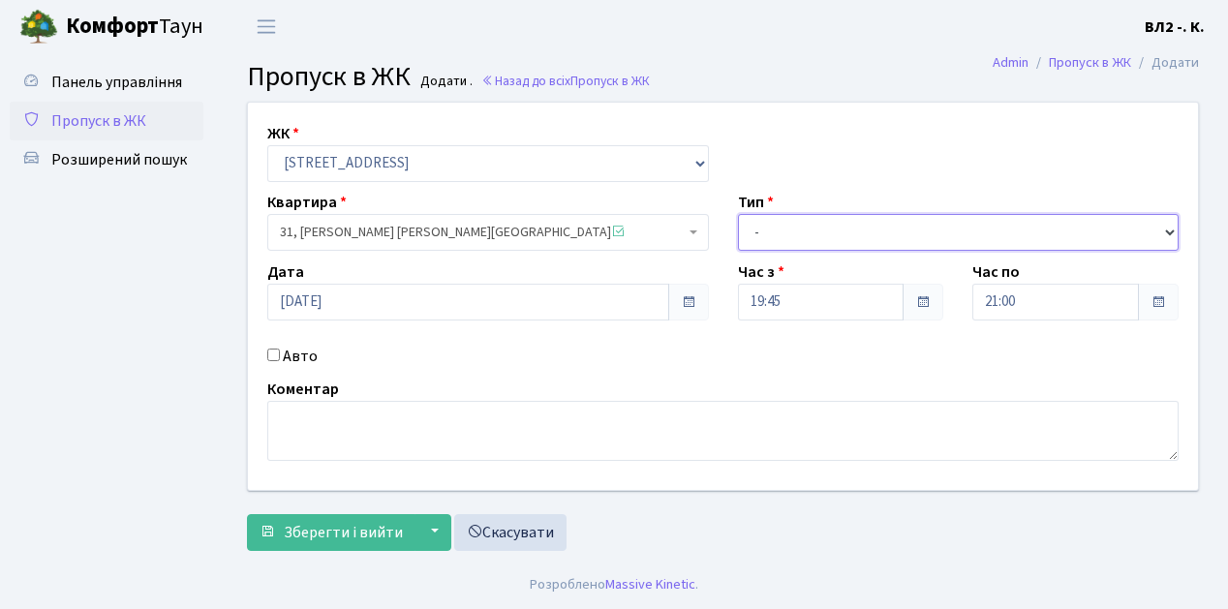
click at [1170, 231] on select "- Доставка Таксі Гості Сервіс" at bounding box center [959, 232] width 442 height 37
select select "1"
click at [738, 214] on select "- Доставка Таксі Гості Сервіс" at bounding box center [959, 232] width 442 height 37
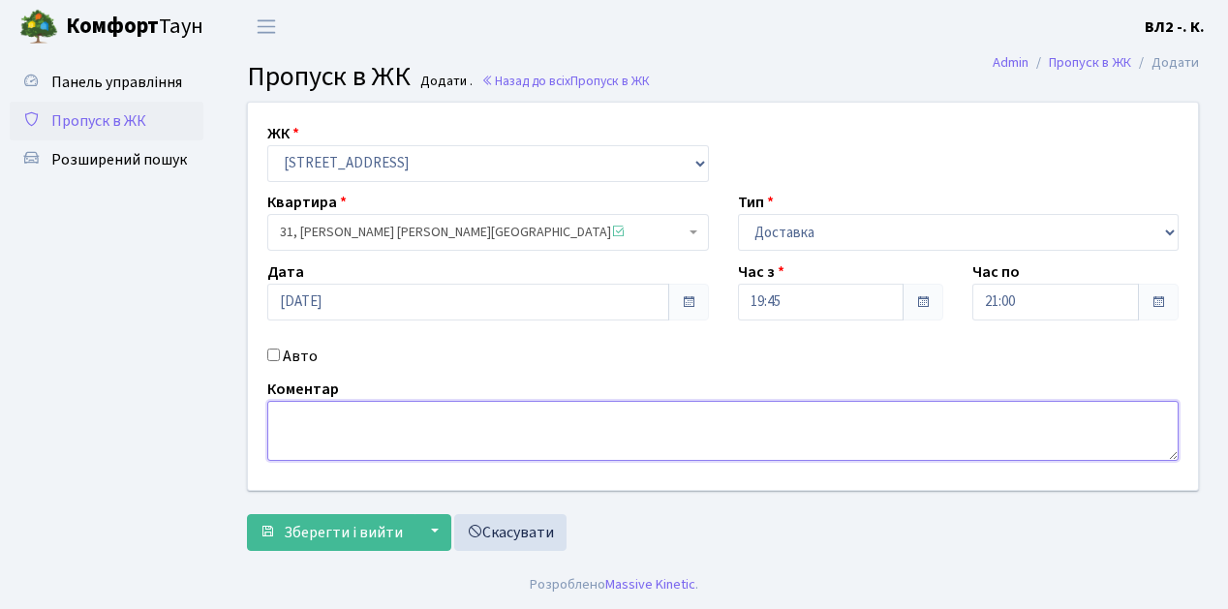
click at [283, 420] on textarea at bounding box center [722, 431] width 911 height 60
type textarea "19-56"
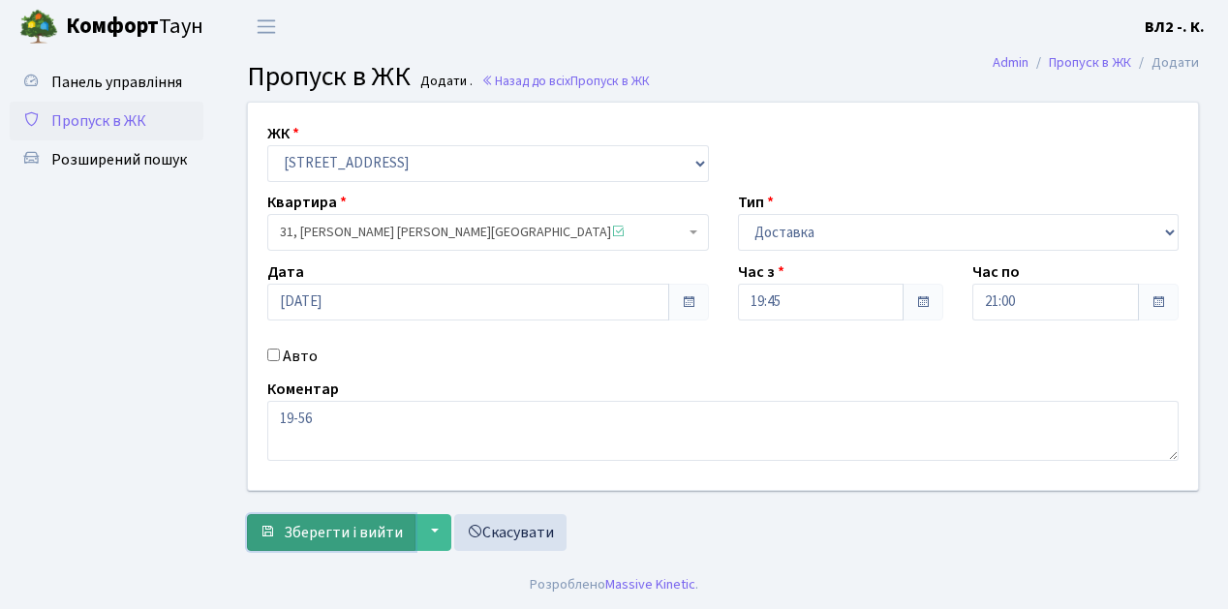
click at [298, 538] on span "Зберегти і вийти" at bounding box center [343, 532] width 119 height 21
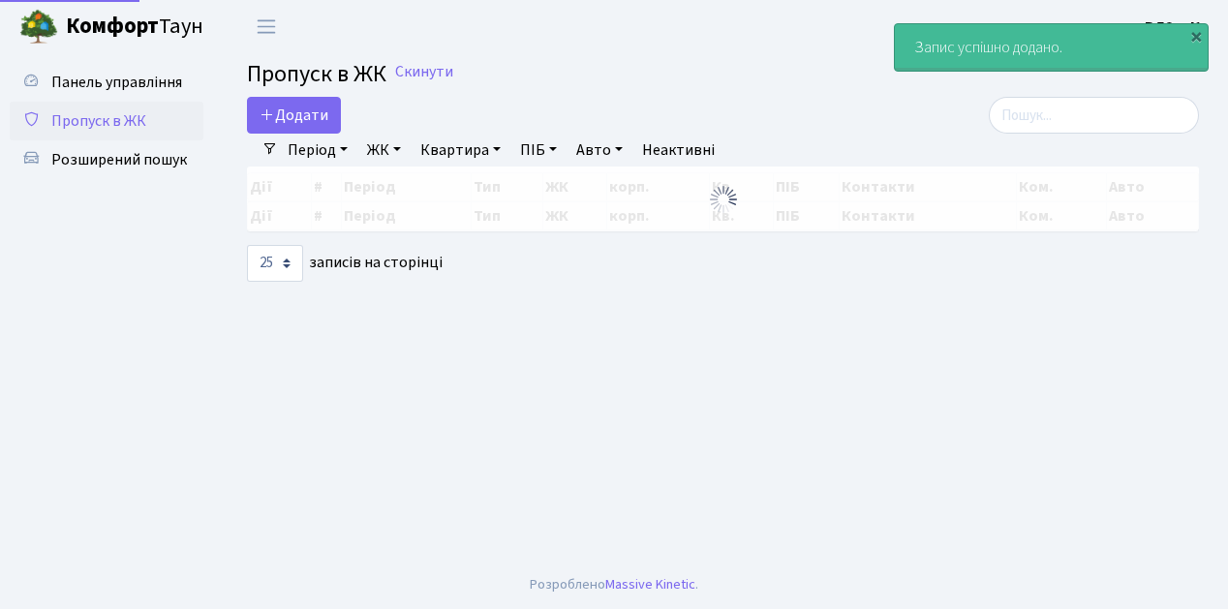
select select "25"
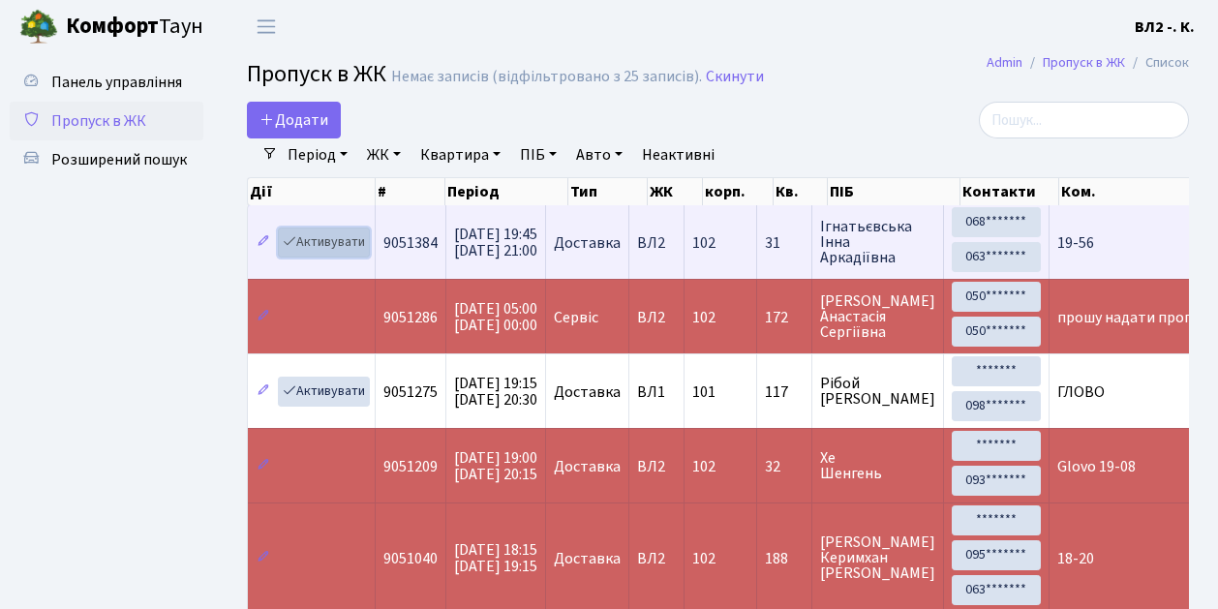
click at [364, 255] on link "Активувати" at bounding box center [324, 243] width 92 height 30
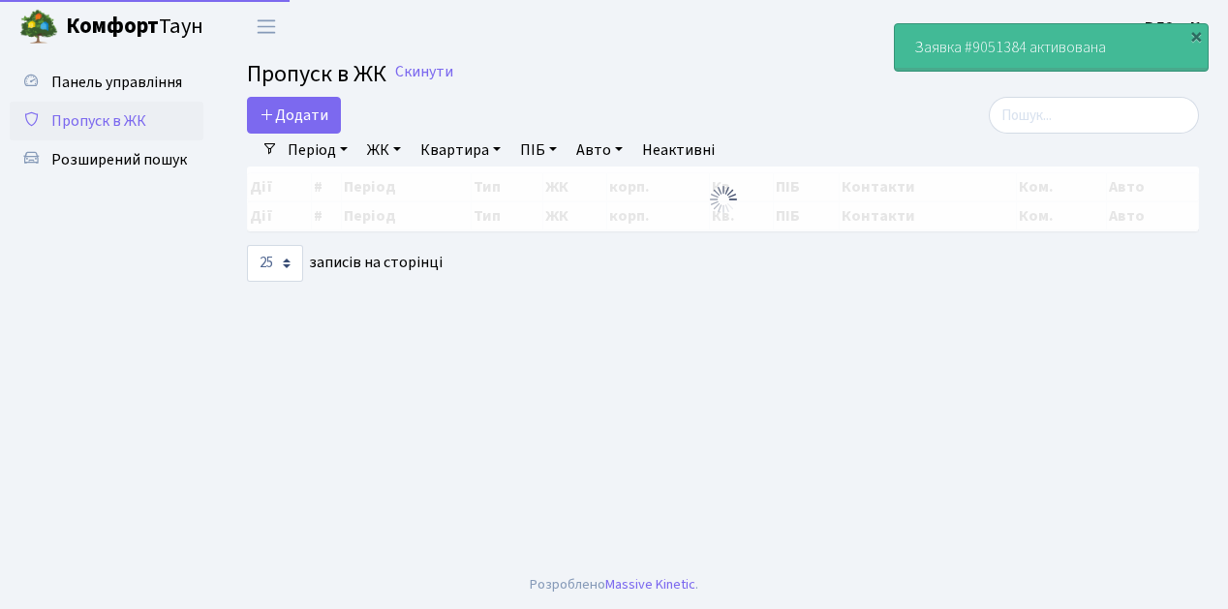
select select "25"
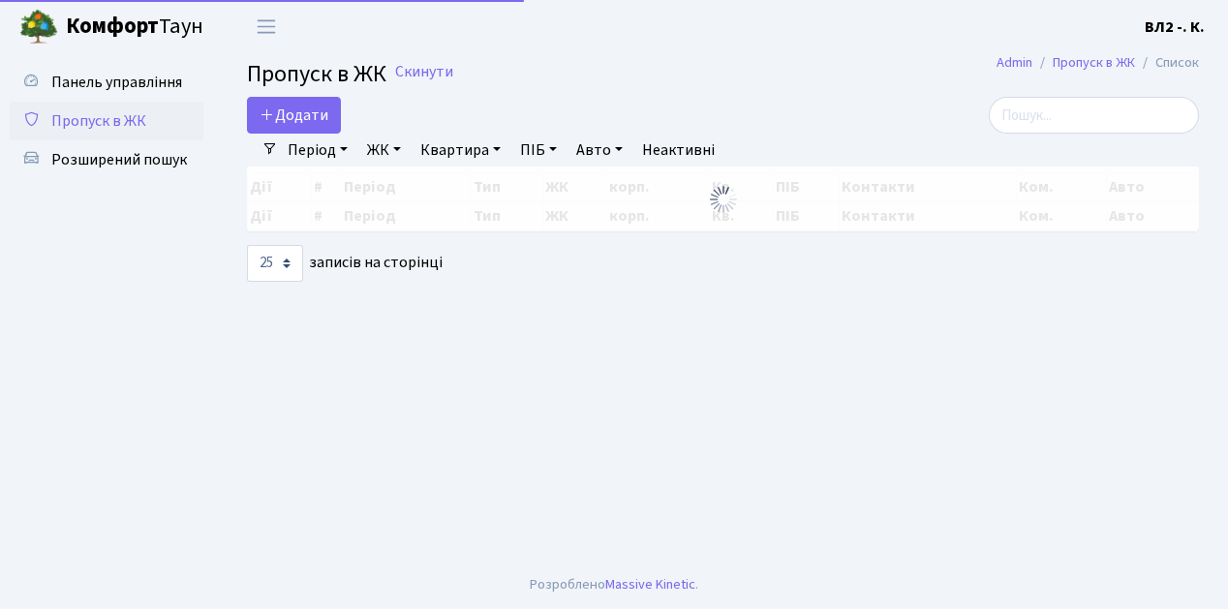
select select "25"
